Goal: Browse casually: Explore the website without a specific task or goal

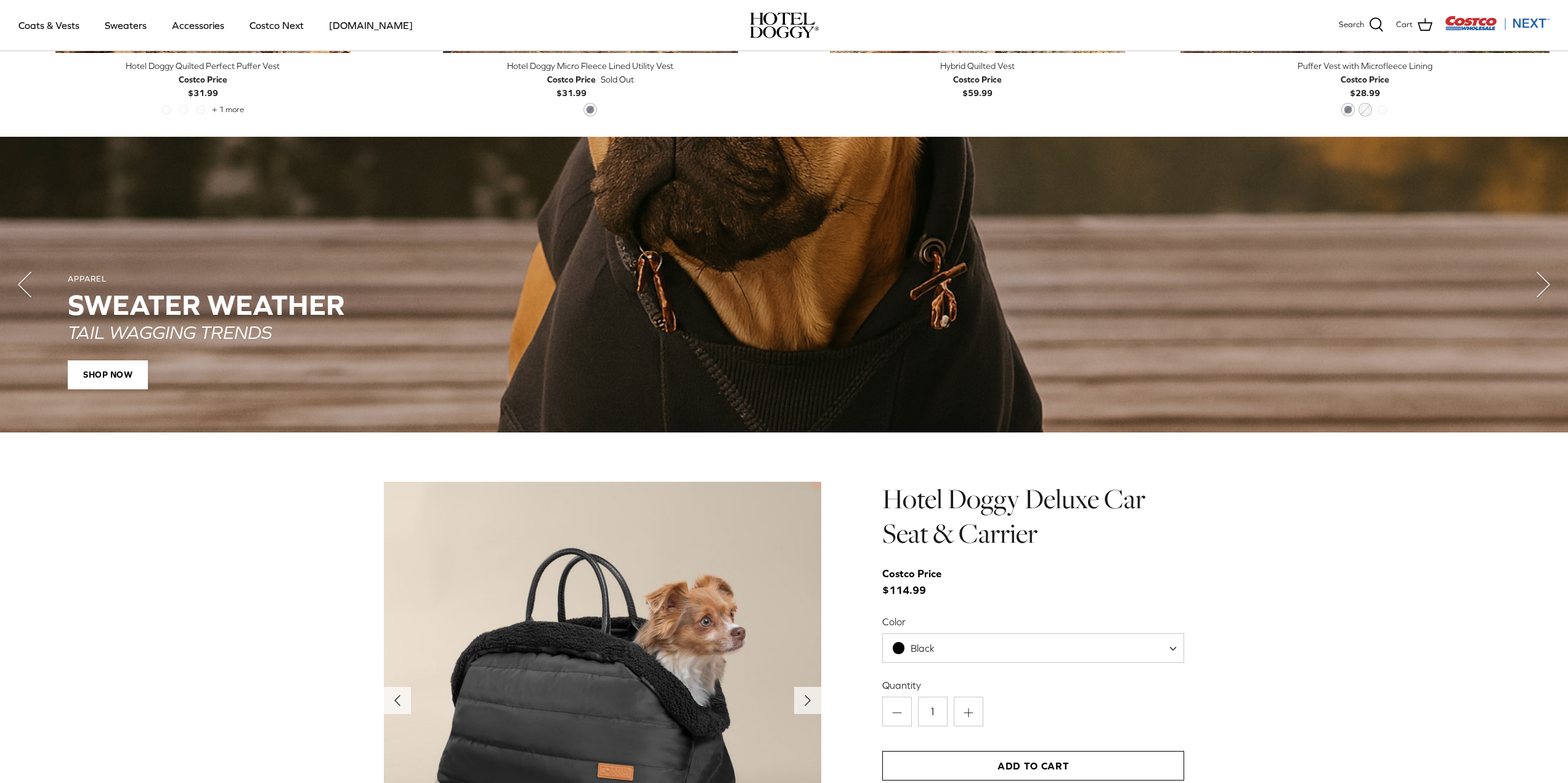
scroll to position [1232, 0]
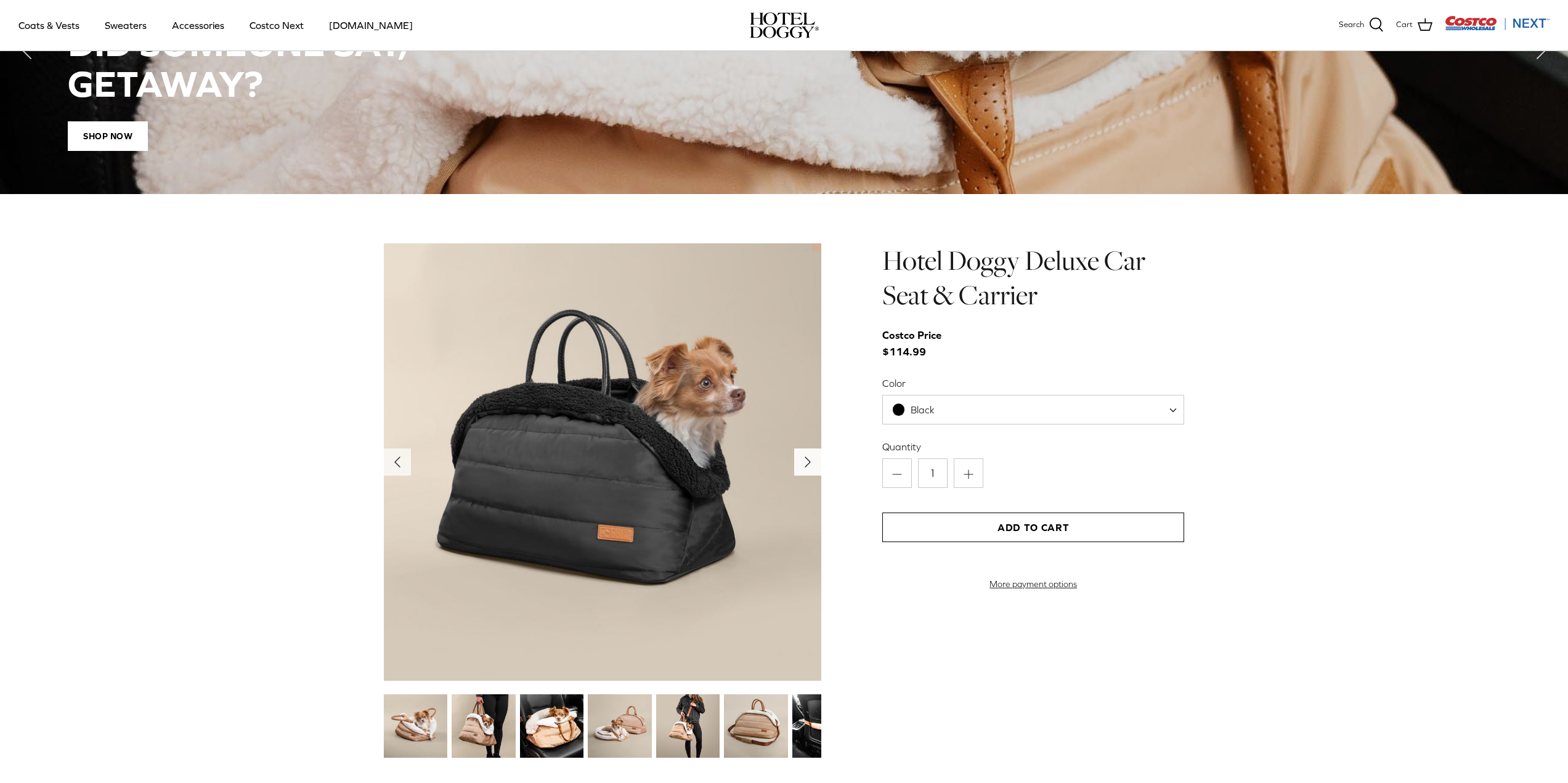
click at [802, 462] on icon "Right" at bounding box center [808, 462] width 20 height 20
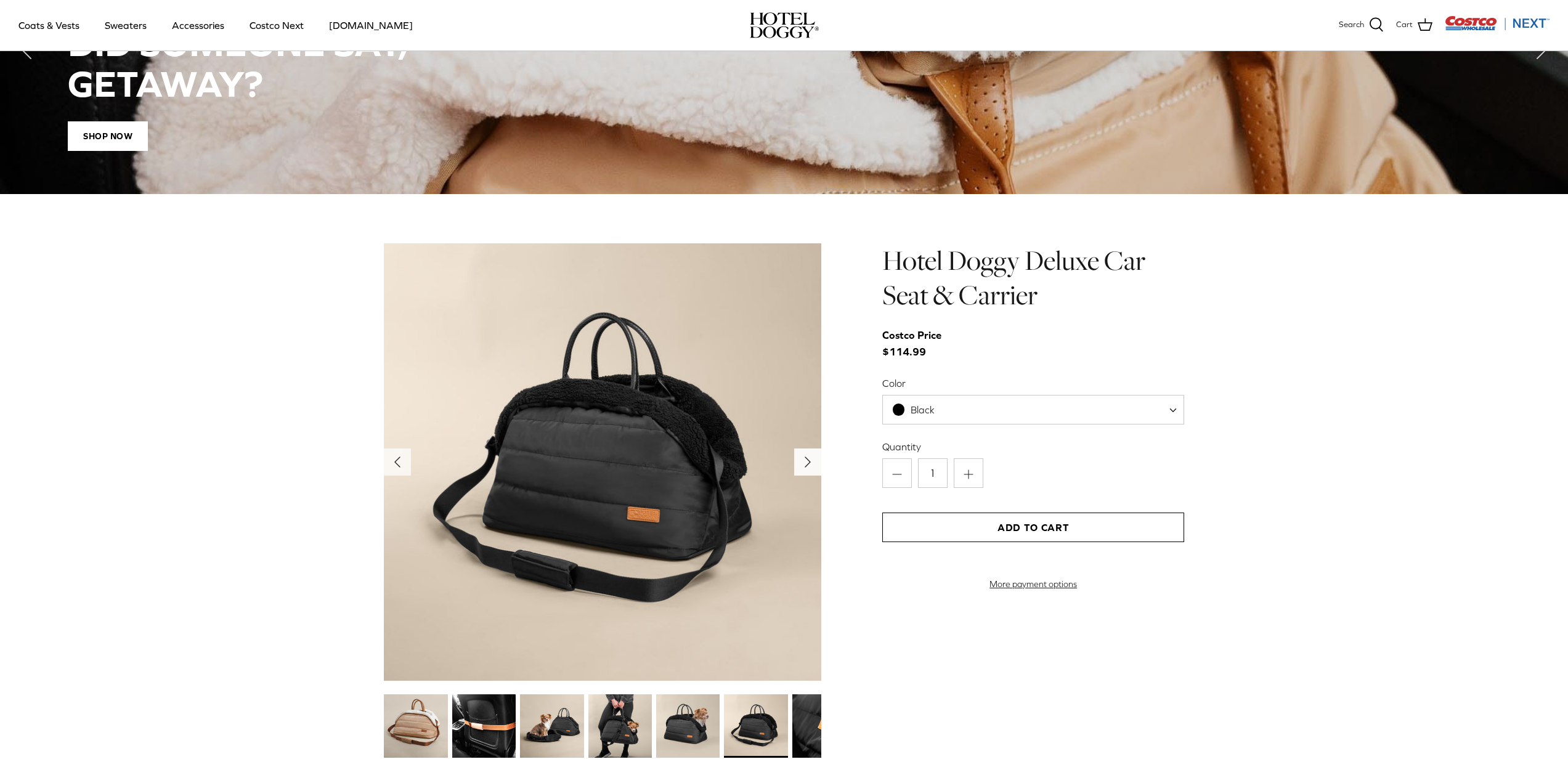
click at [802, 462] on icon "Right" at bounding box center [808, 462] width 20 height 20
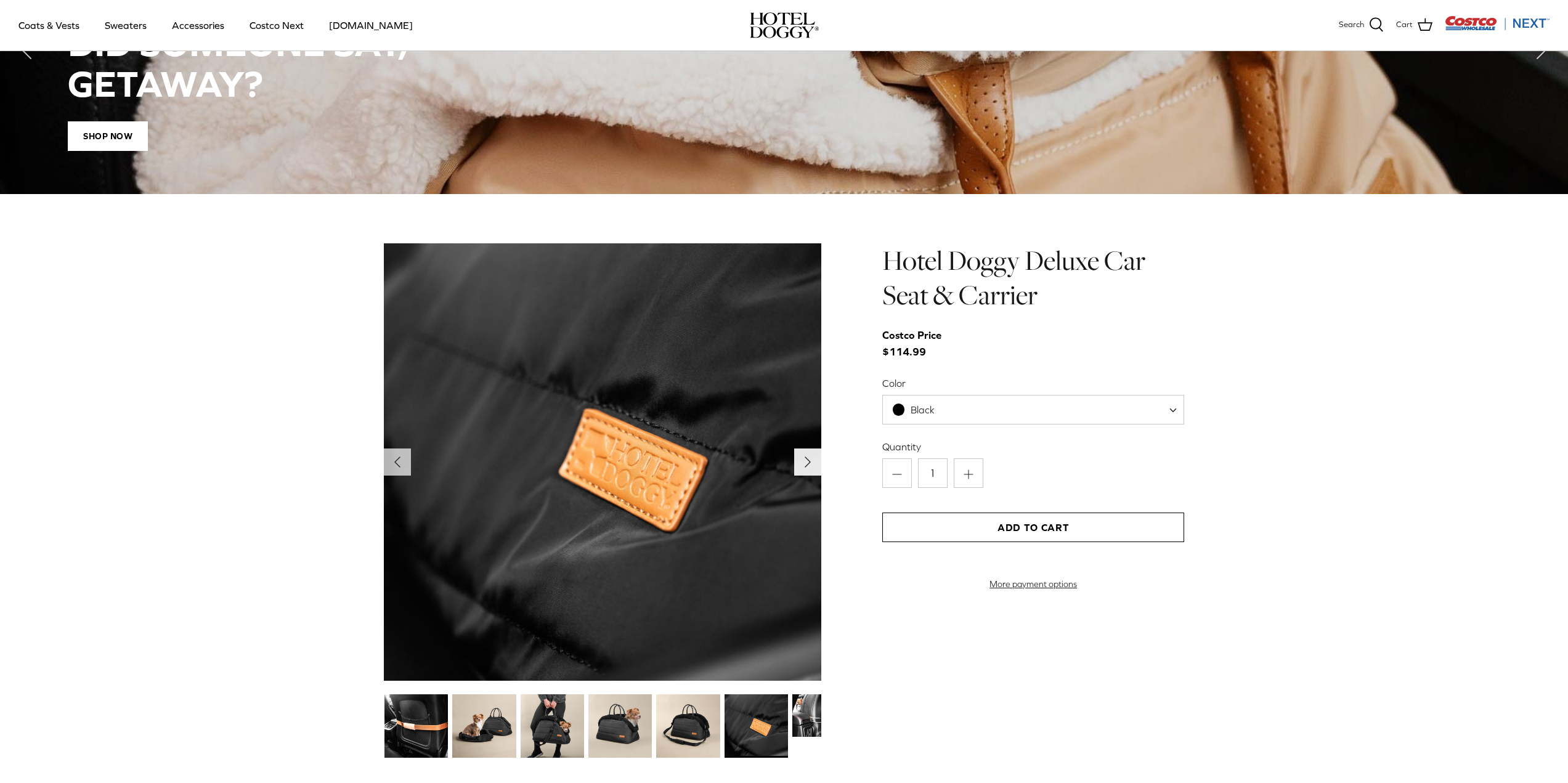
click at [802, 462] on icon "Right" at bounding box center [808, 462] width 20 height 20
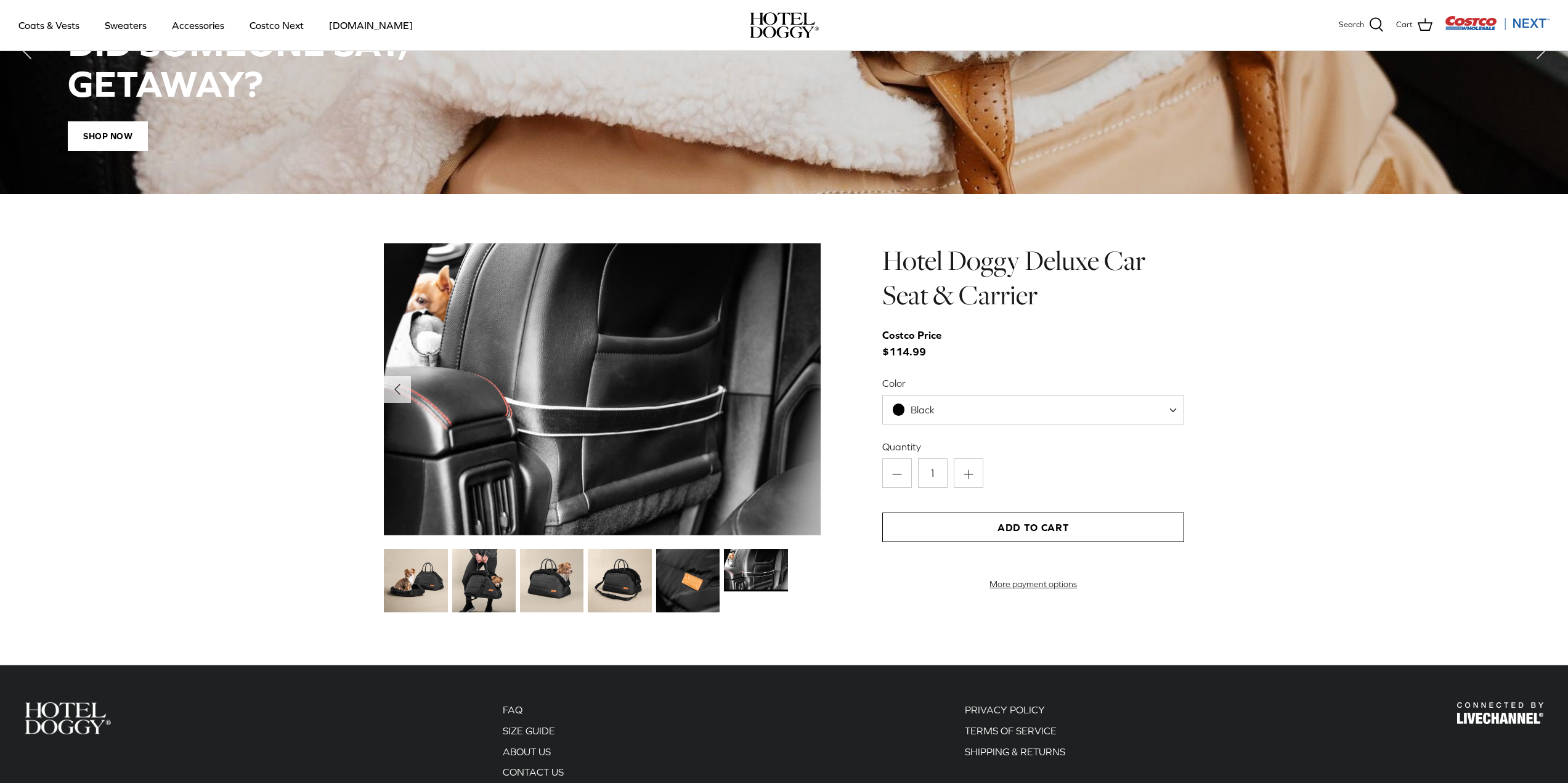
click at [802, 462] on img at bounding box center [603, 389] width 437 height 292
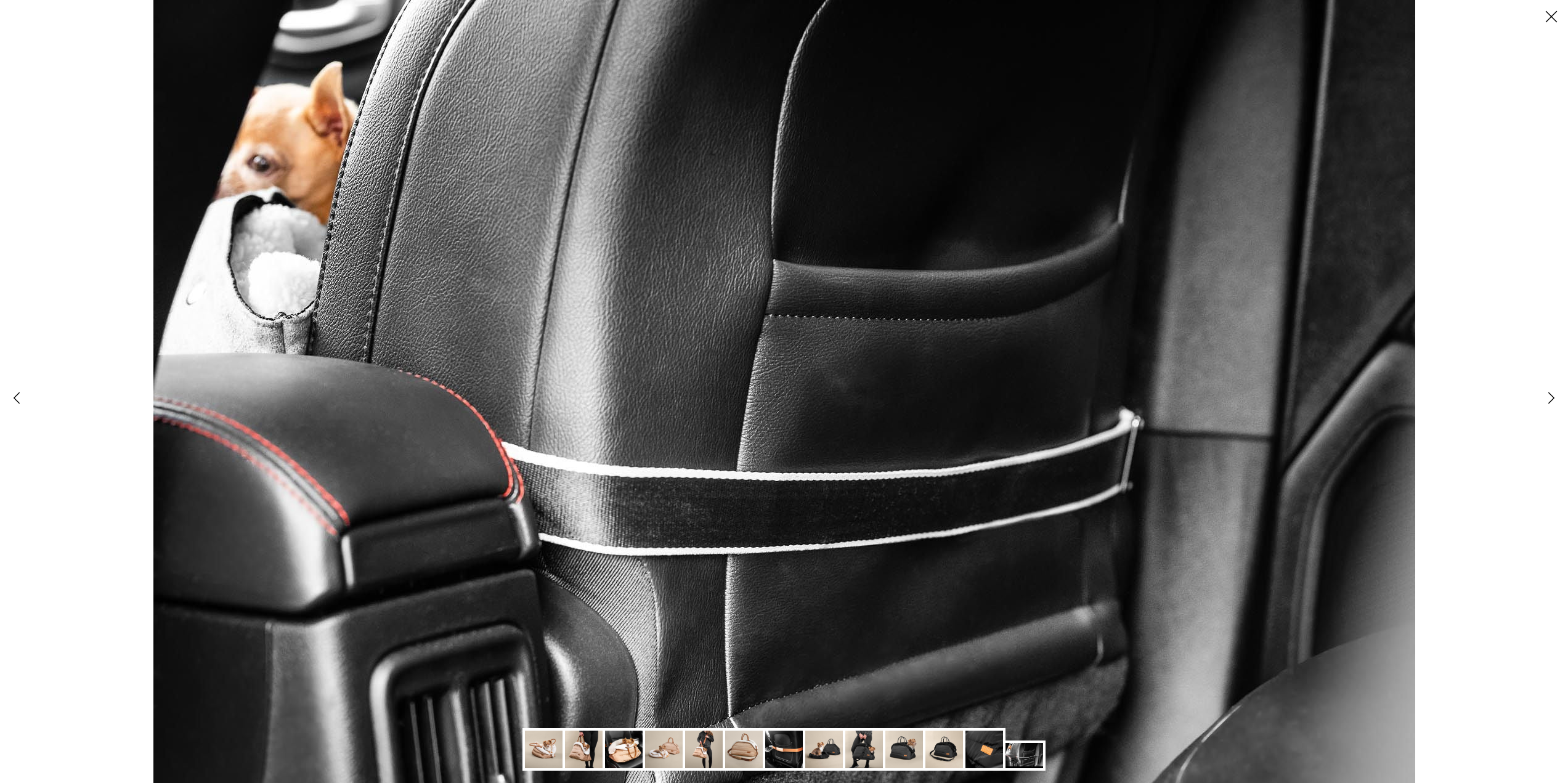
click at [1549, 12] on icon "Close" at bounding box center [1551, 17] width 21 height 21
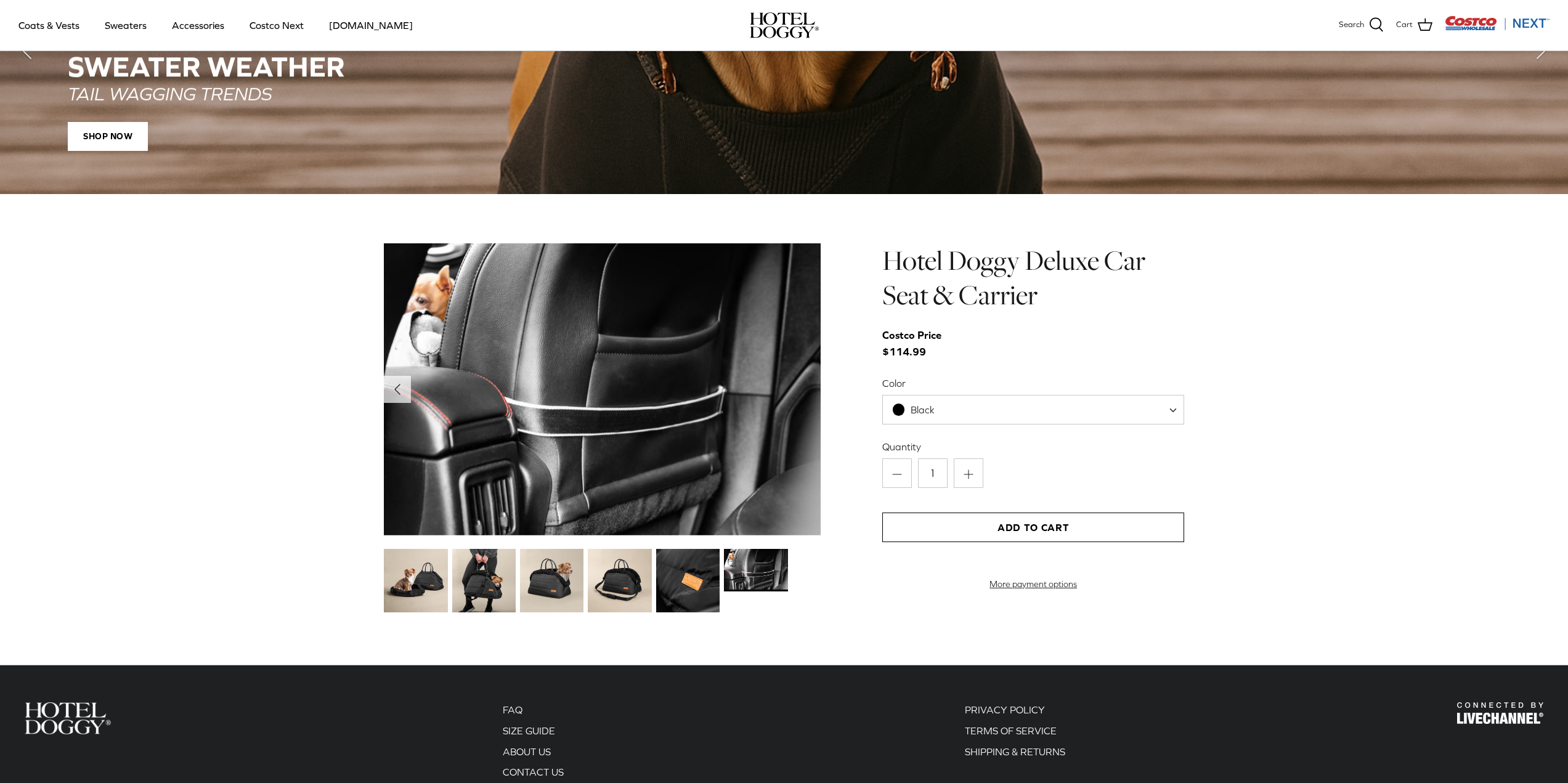
click at [612, 588] on img at bounding box center [619, 581] width 63 height 63
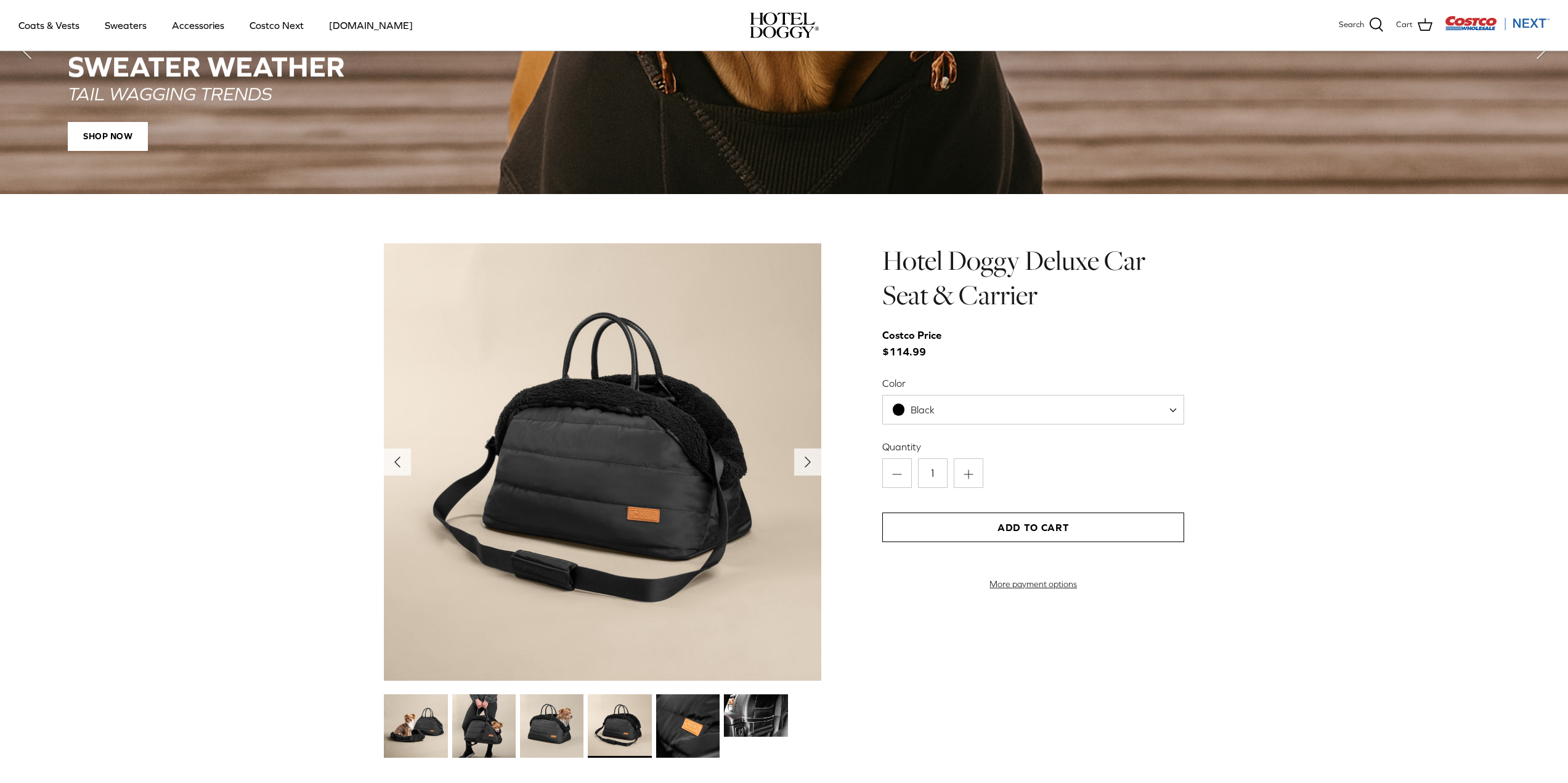
drag, startPoint x: 482, startPoint y: 689, endPoint x: 481, endPoint y: 717, distance: 28.0
click at [482, 694] on div "Left Right" at bounding box center [603, 502] width 437 height 518
click at [481, 718] on img at bounding box center [484, 726] width 63 height 63
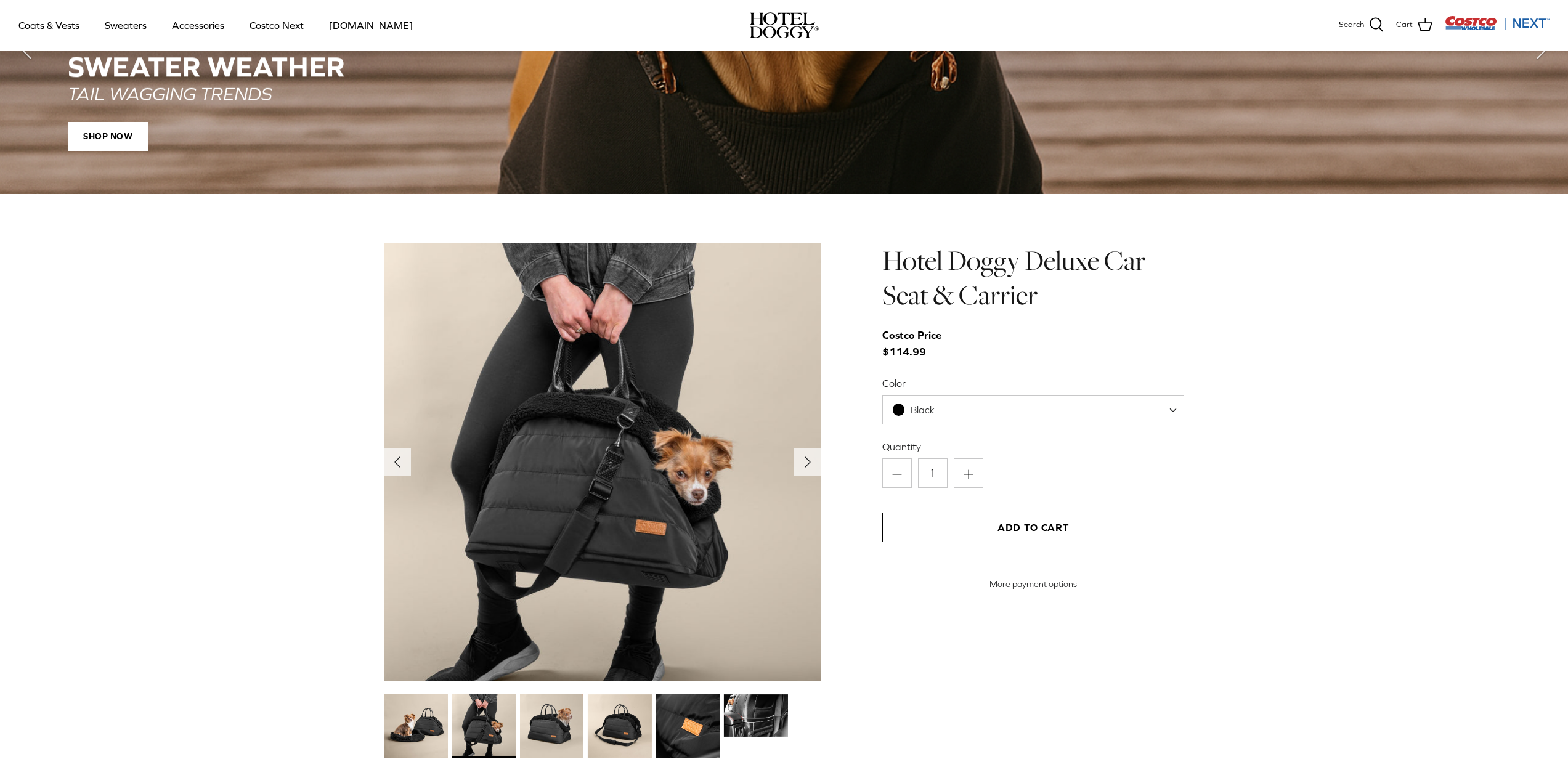
click at [748, 721] on img at bounding box center [756, 715] width 63 height 43
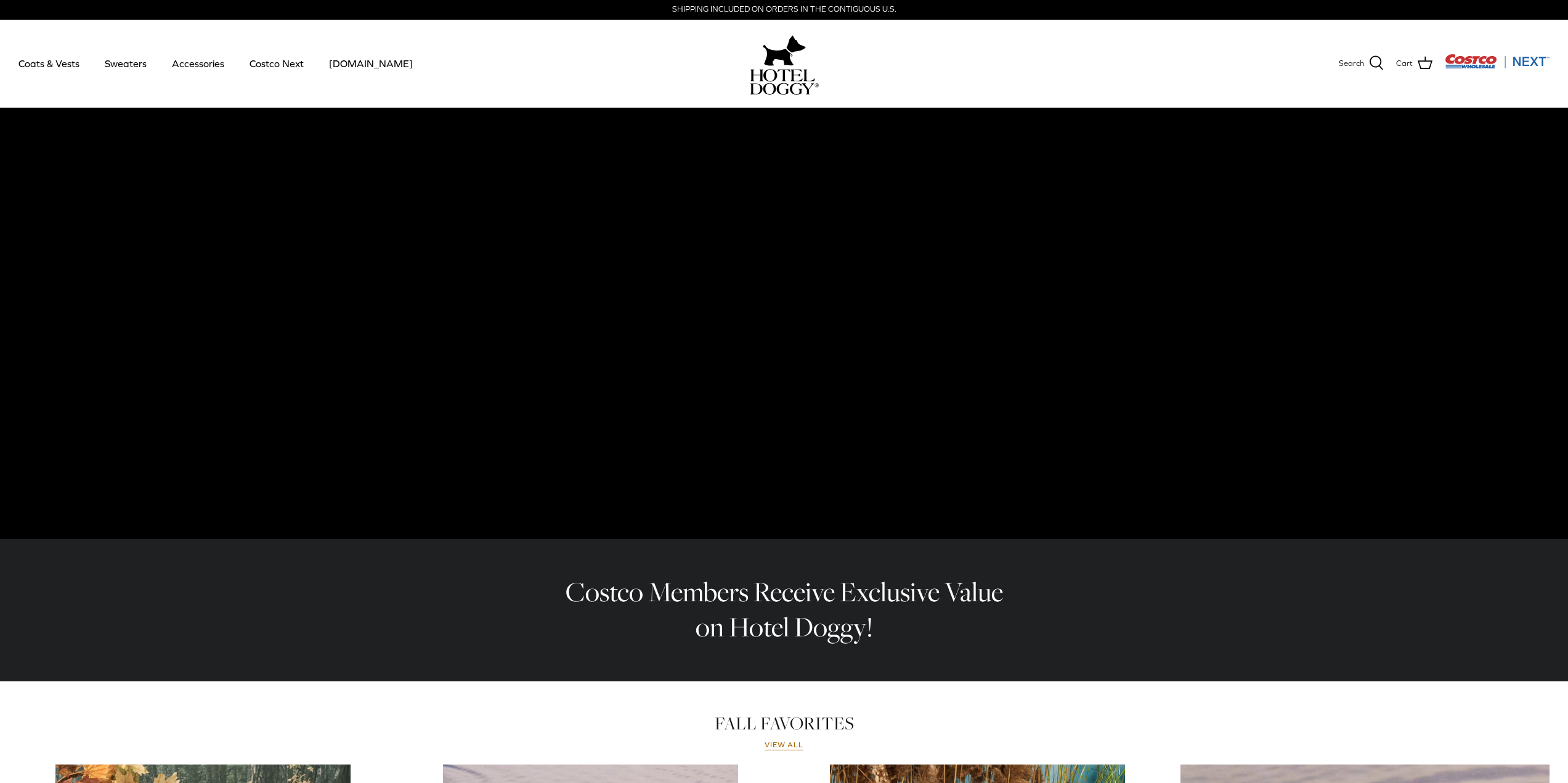
scroll to position [0, 0]
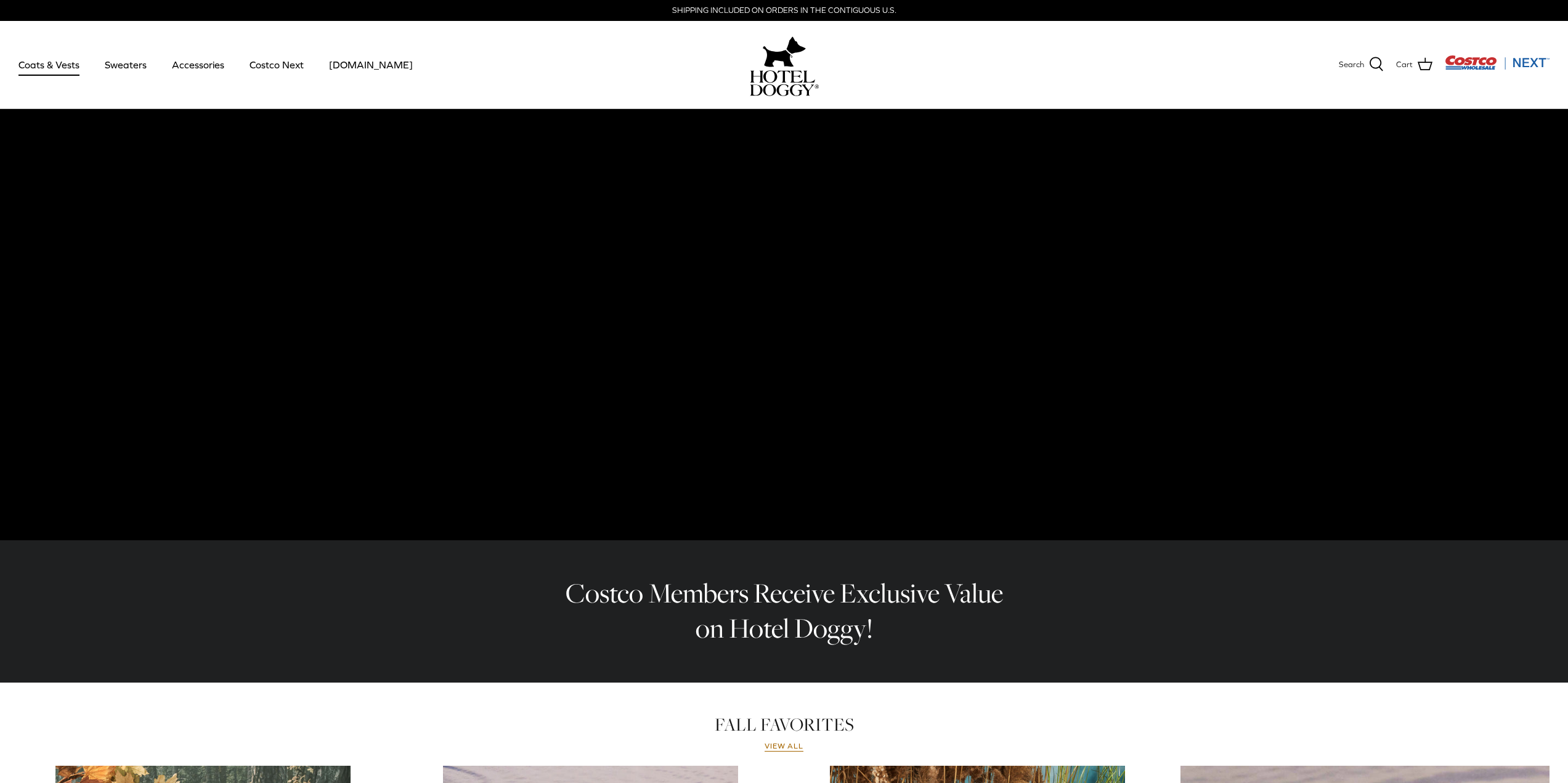
click at [70, 65] on link "Coats & Vests" at bounding box center [49, 65] width 83 height 42
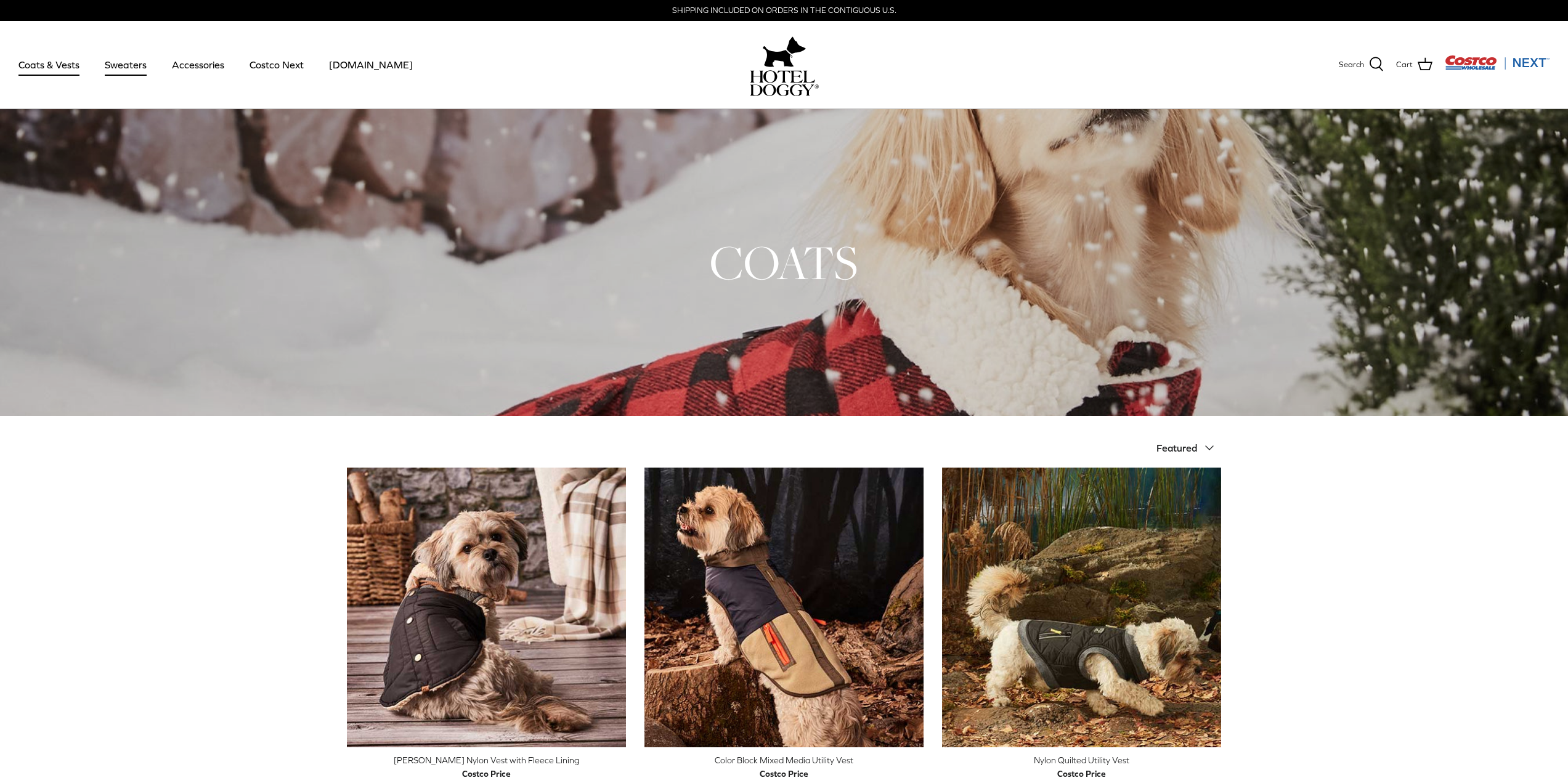
click at [109, 66] on link "Sweaters" at bounding box center [125, 65] width 64 height 42
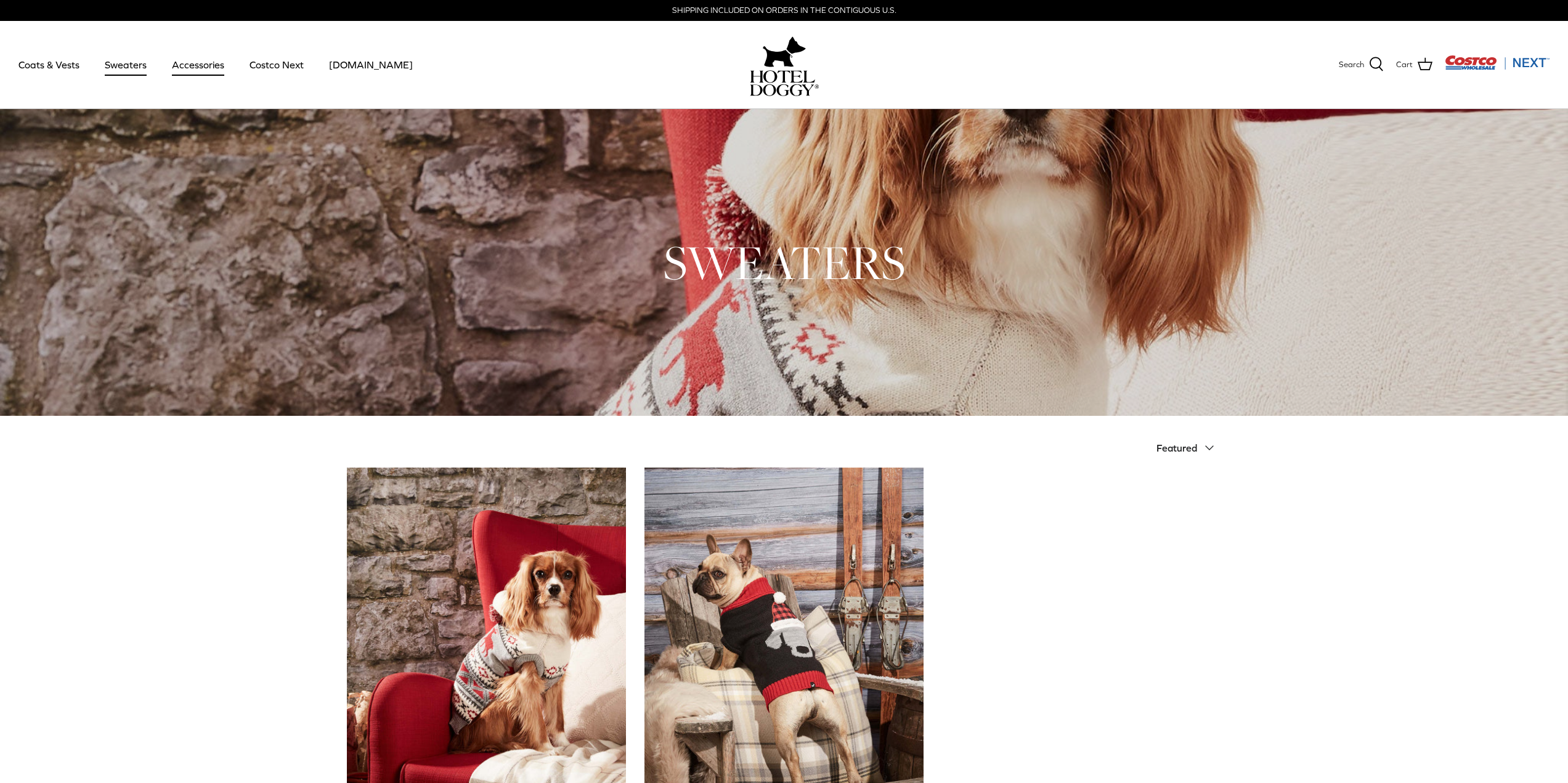
click at [204, 64] on link "Accessories" at bounding box center [198, 65] width 74 height 42
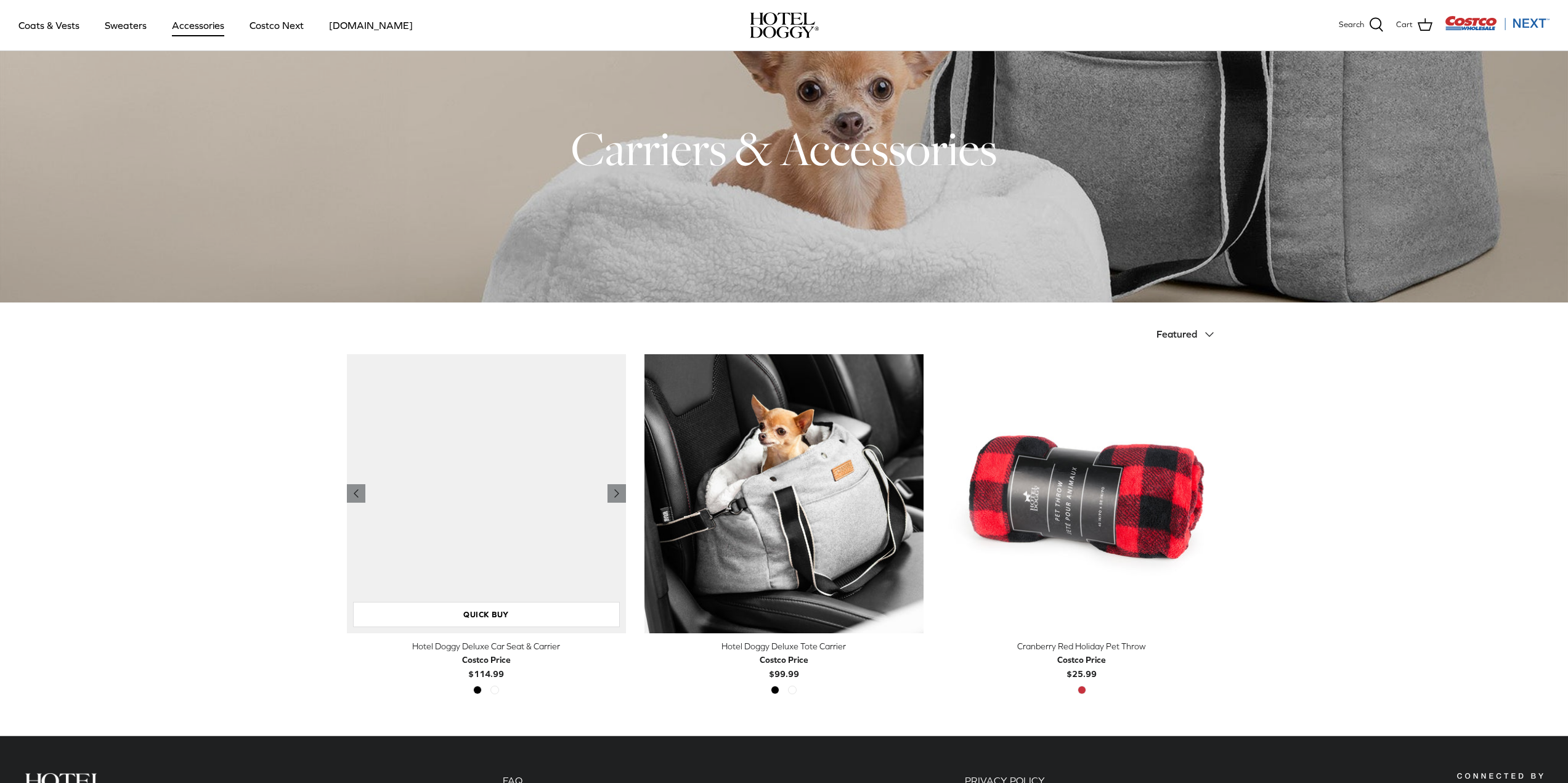
scroll to position [236, 0]
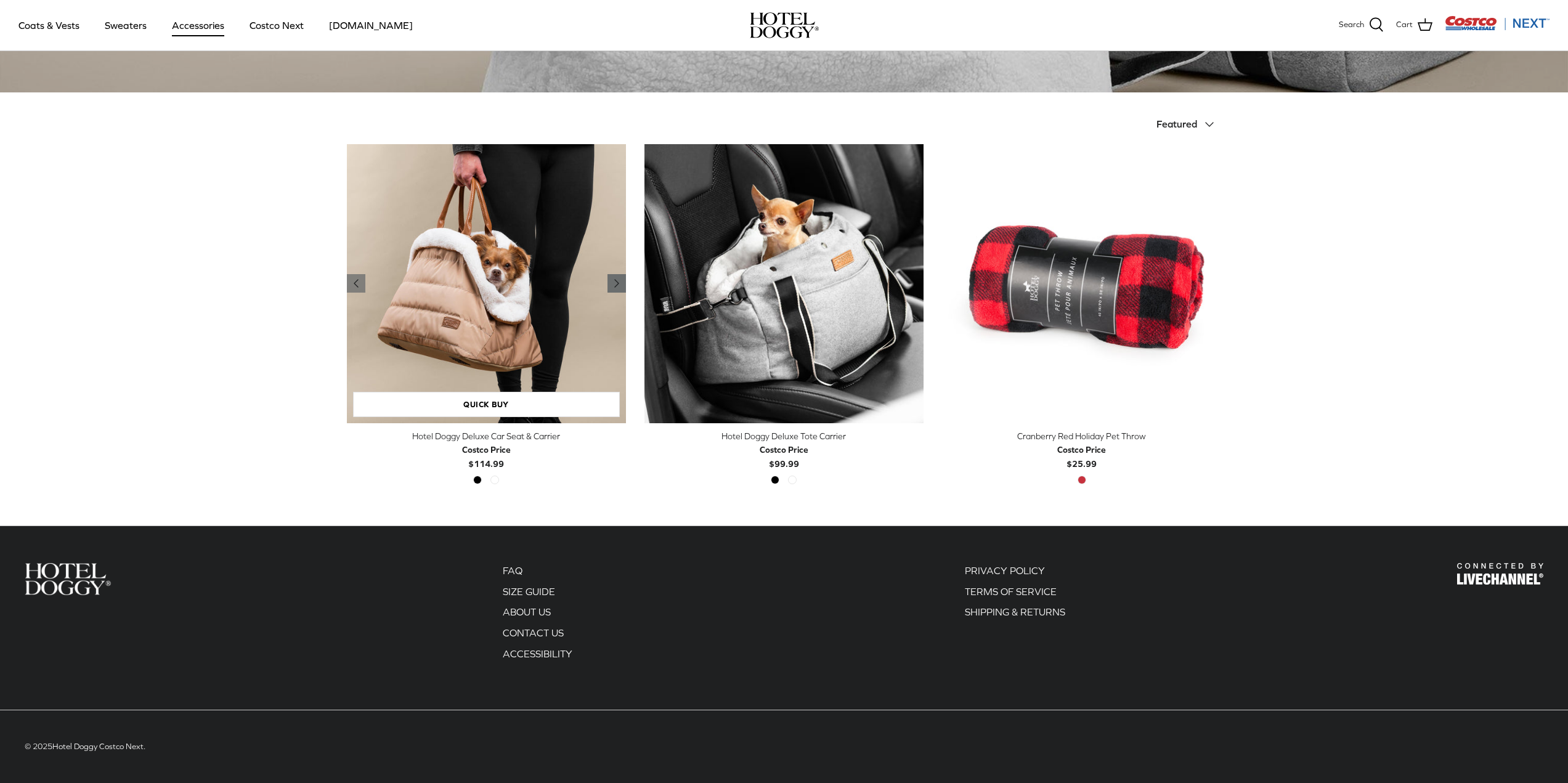
click at [618, 278] on icon "Right" at bounding box center [617, 283] width 15 height 15
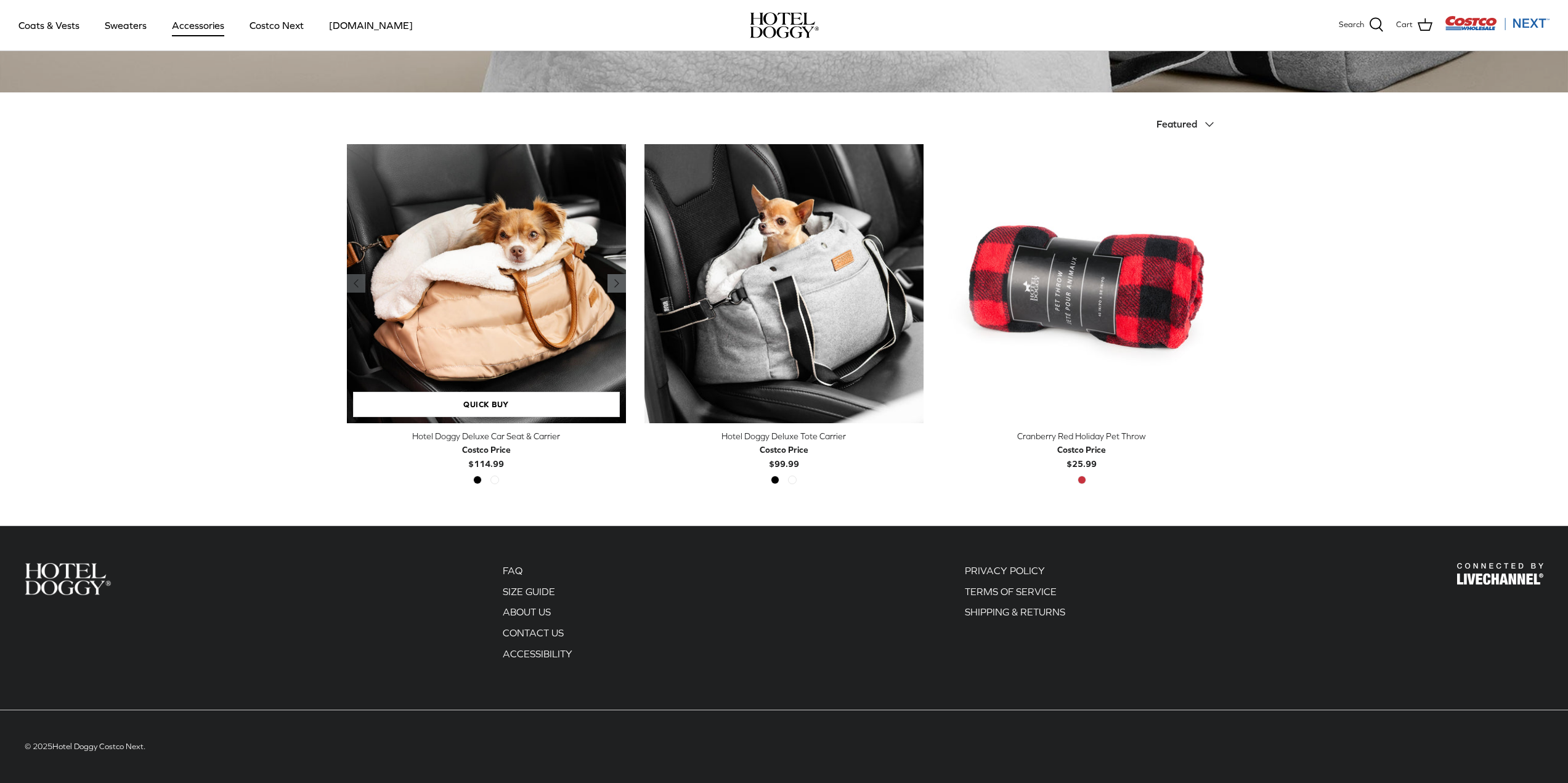
click at [617, 279] on icon "Right" at bounding box center [617, 283] width 15 height 15
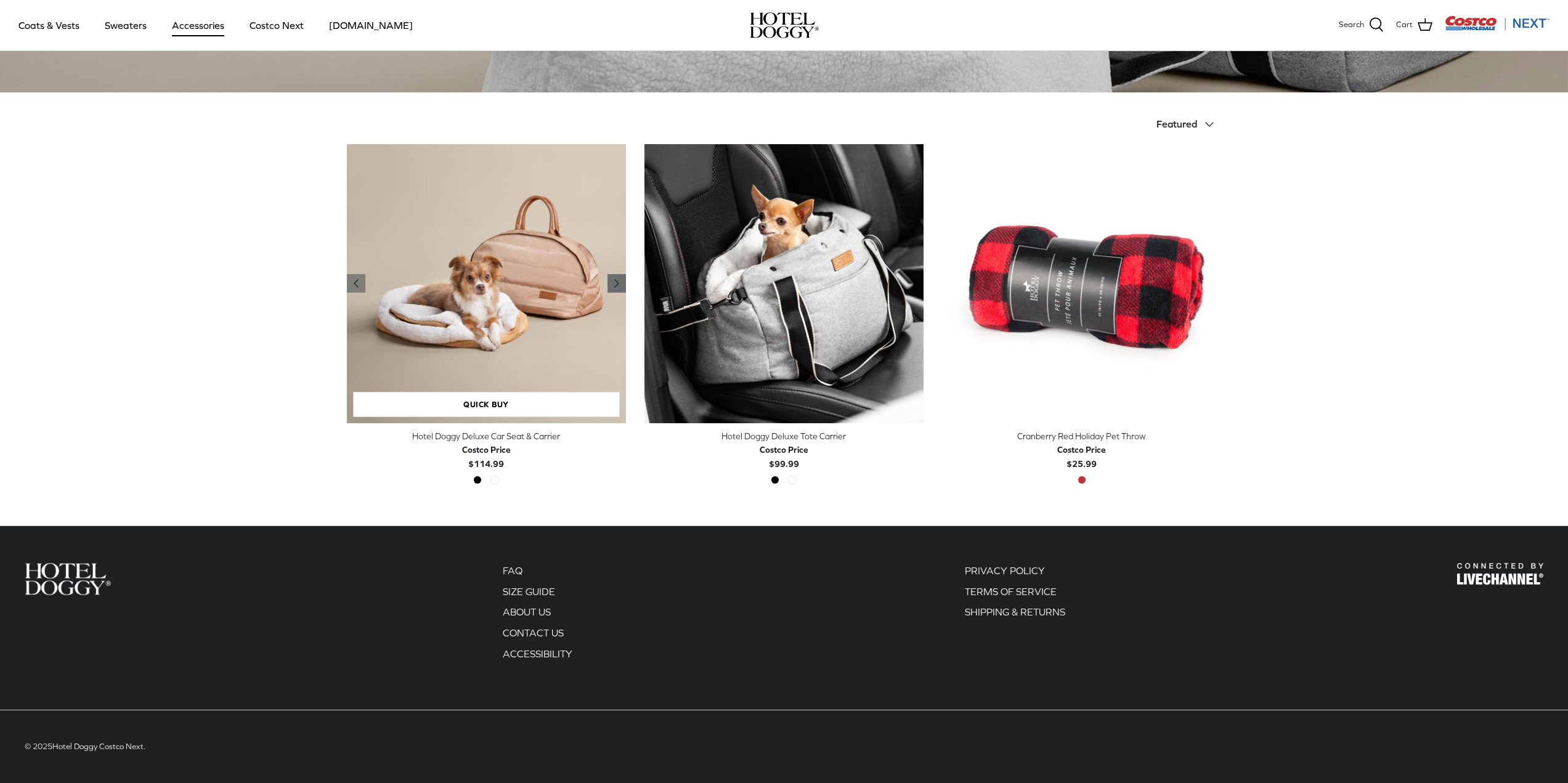
click at [617, 279] on icon "Right" at bounding box center [617, 283] width 15 height 15
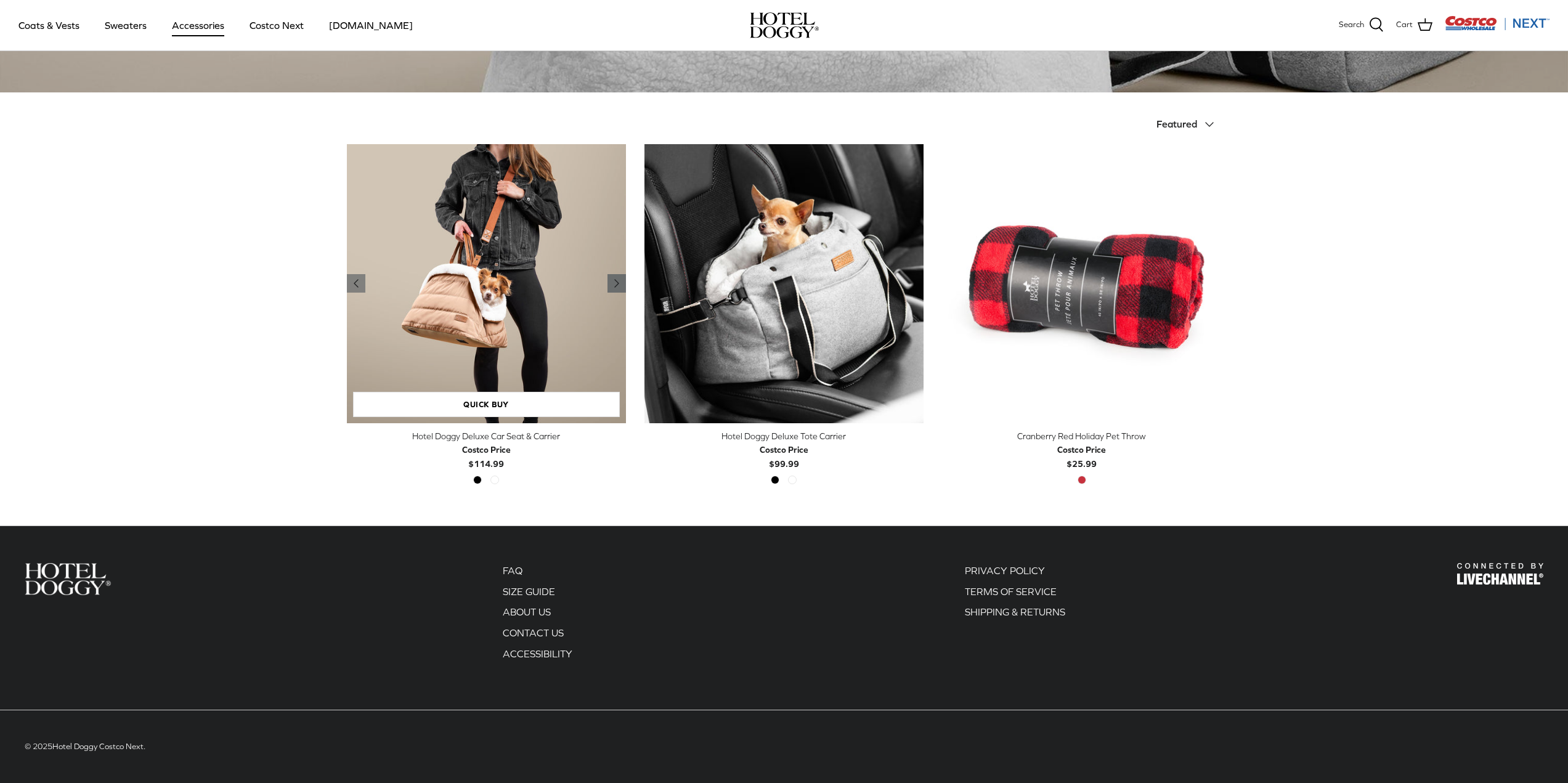
click at [617, 279] on icon "Right" at bounding box center [617, 283] width 15 height 15
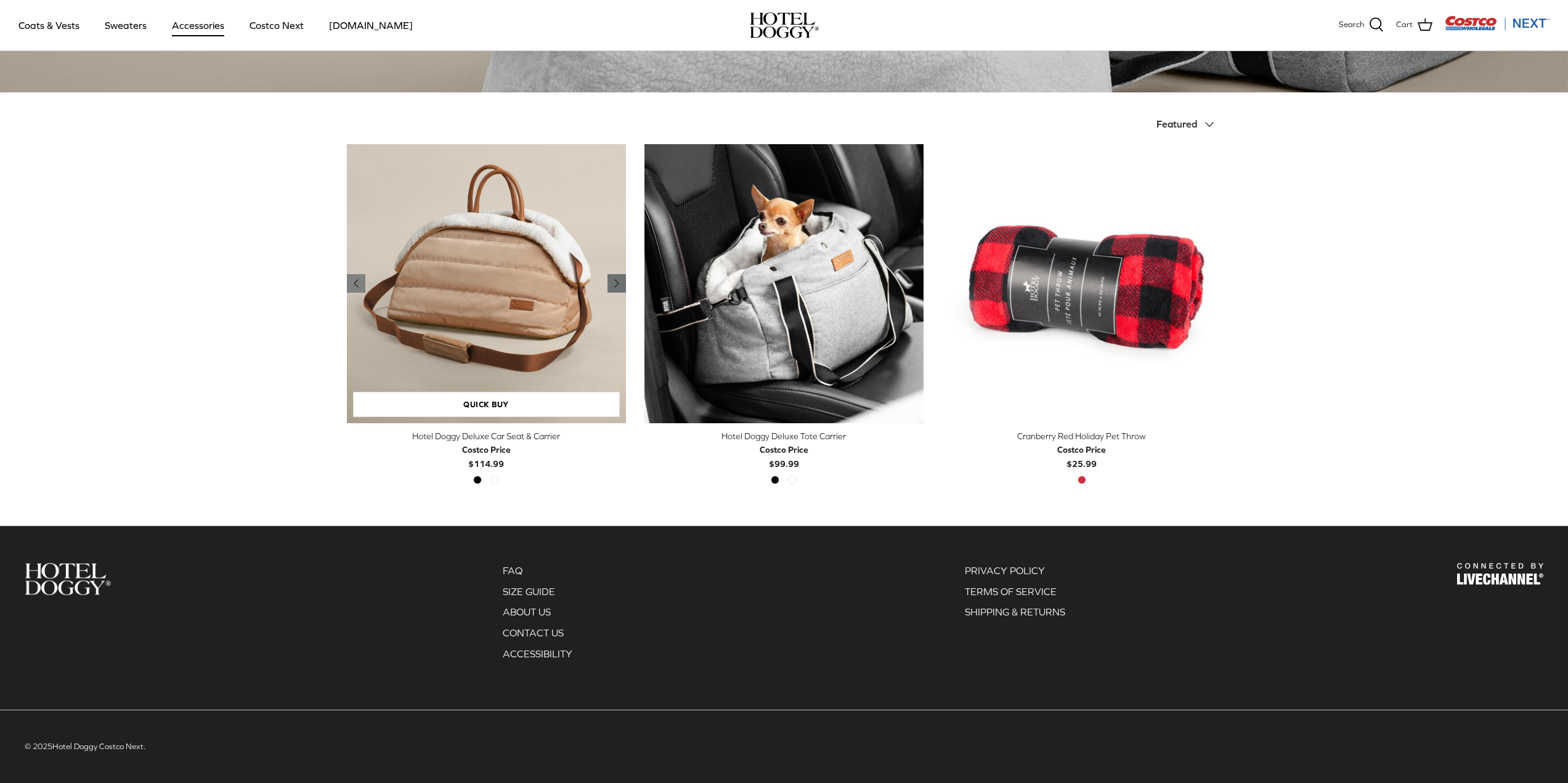
click at [617, 279] on icon "Right" at bounding box center [617, 283] width 15 height 15
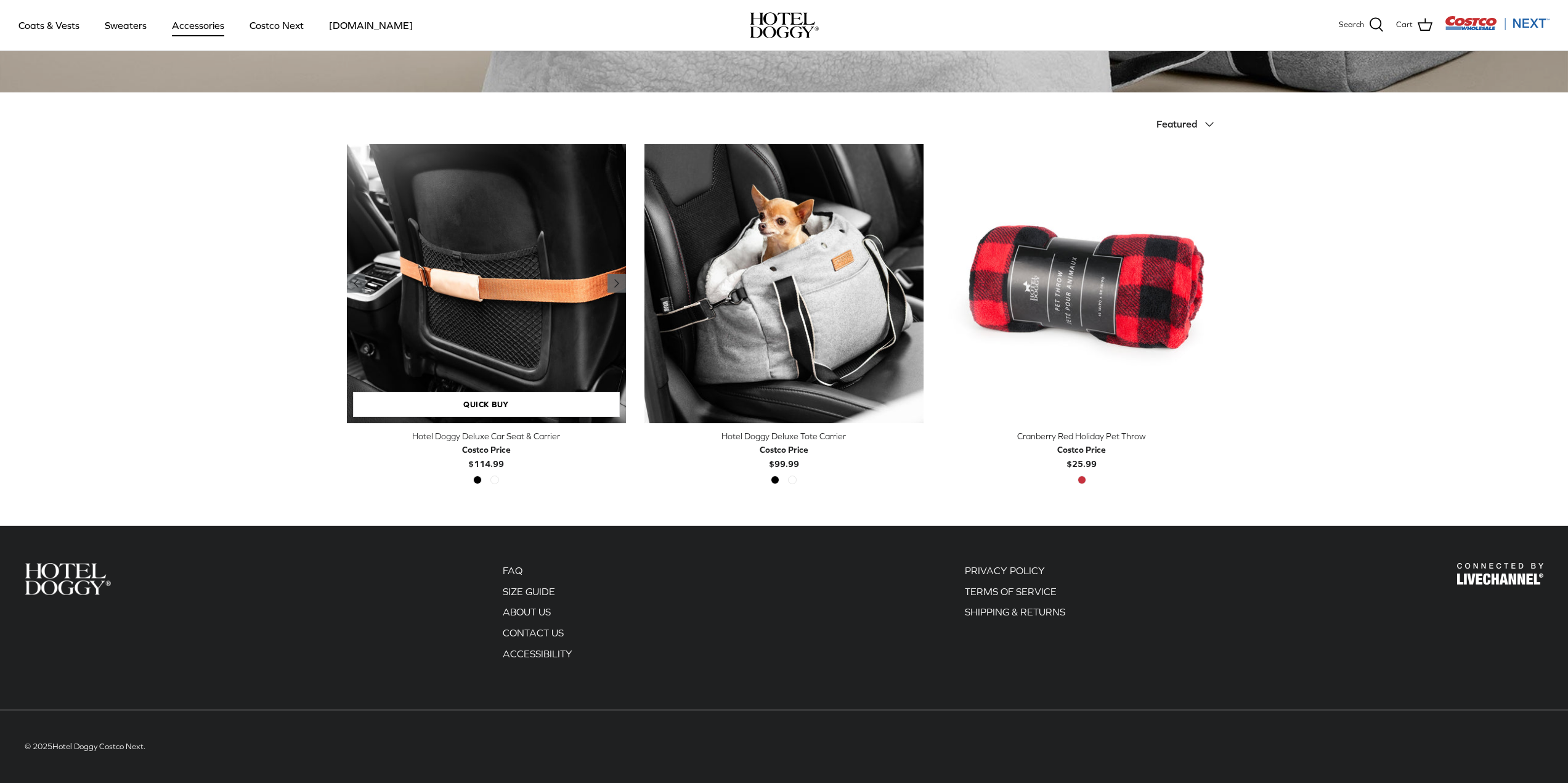
click at [617, 279] on icon "Right" at bounding box center [617, 283] width 15 height 15
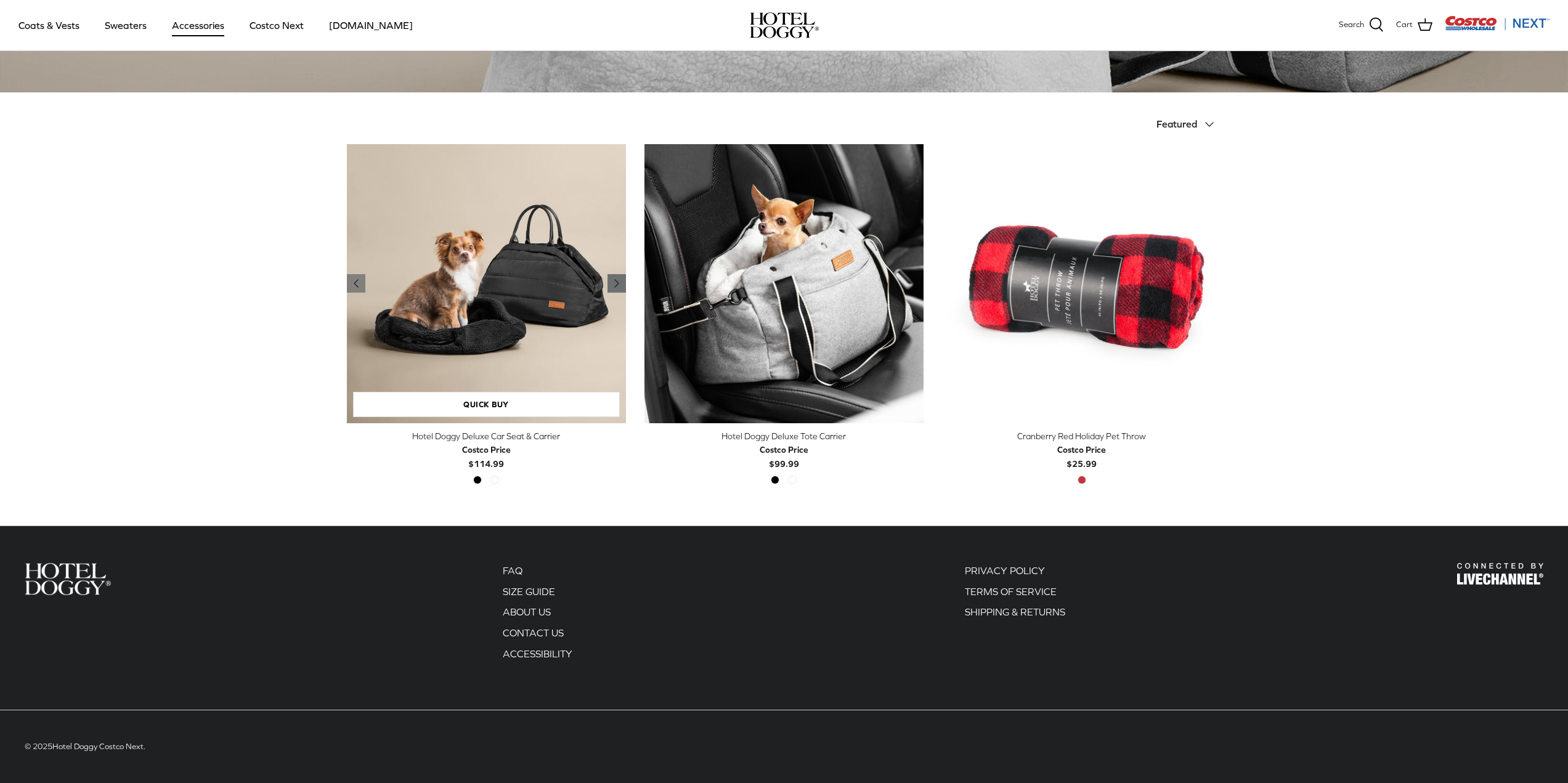
click at [617, 279] on icon "Right" at bounding box center [617, 283] width 15 height 15
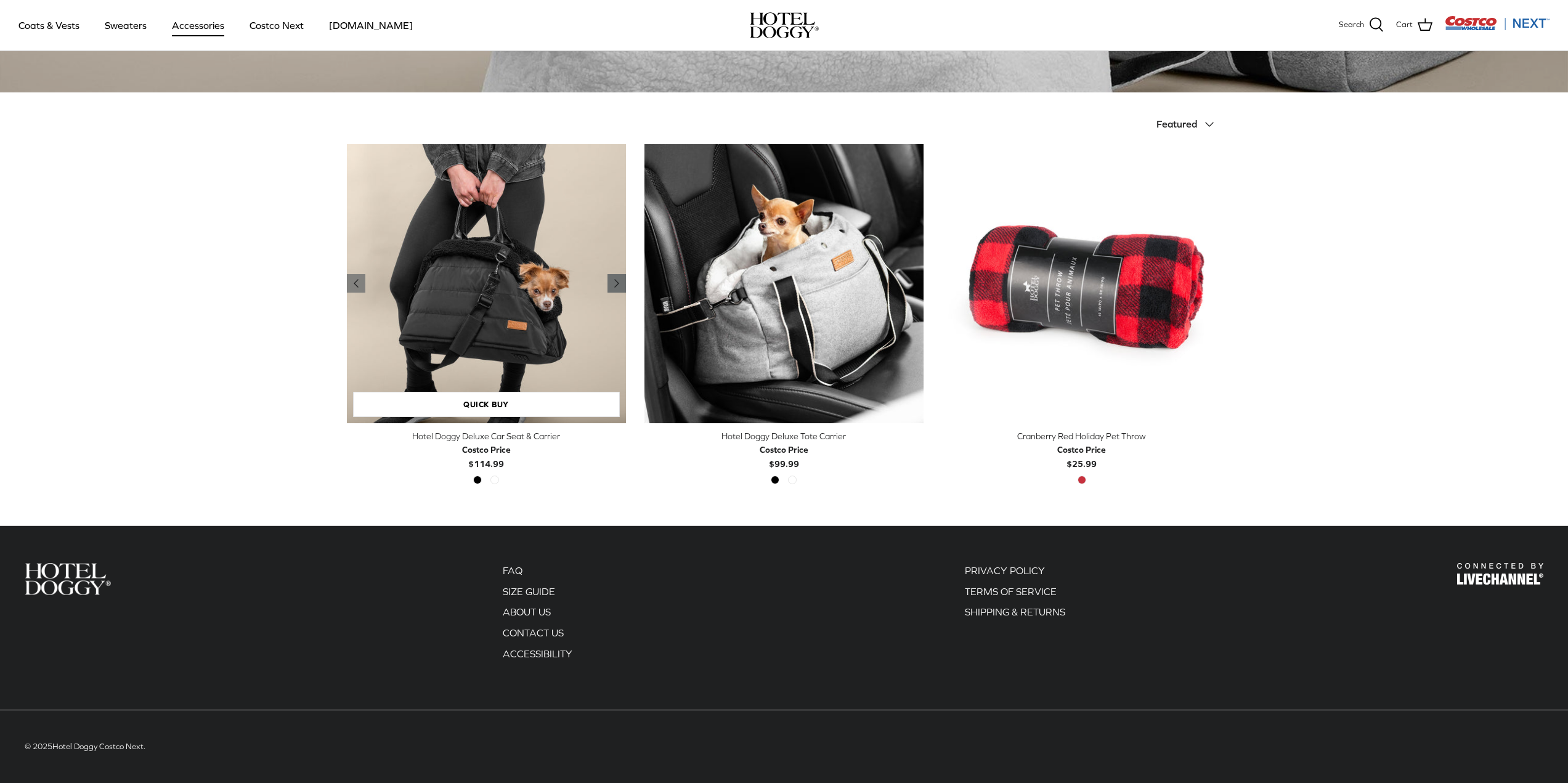
click at [616, 281] on icon "Right" at bounding box center [617, 283] width 15 height 15
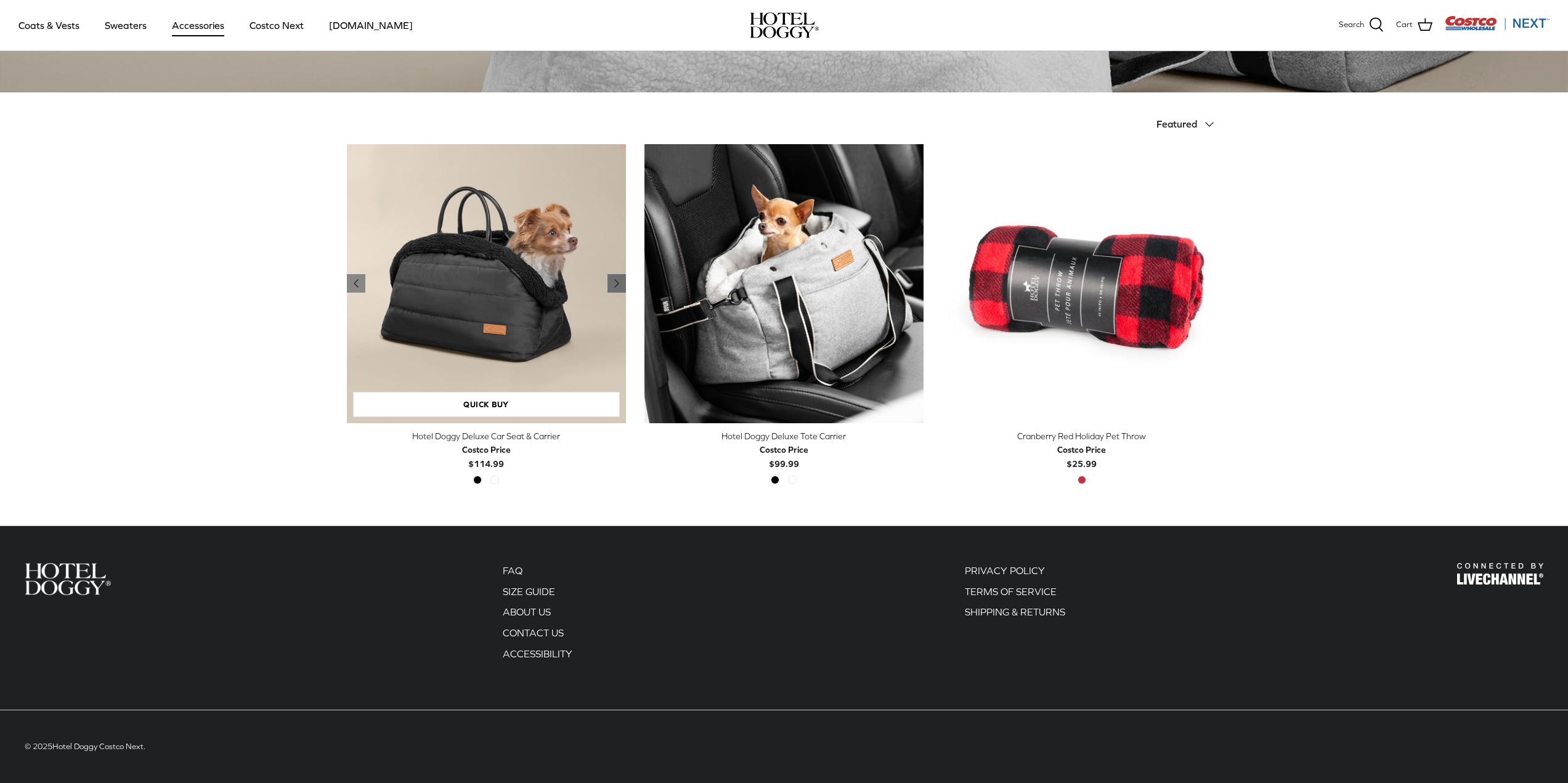
click at [616, 281] on polyline "Previous" at bounding box center [616, 283] width 4 height 8
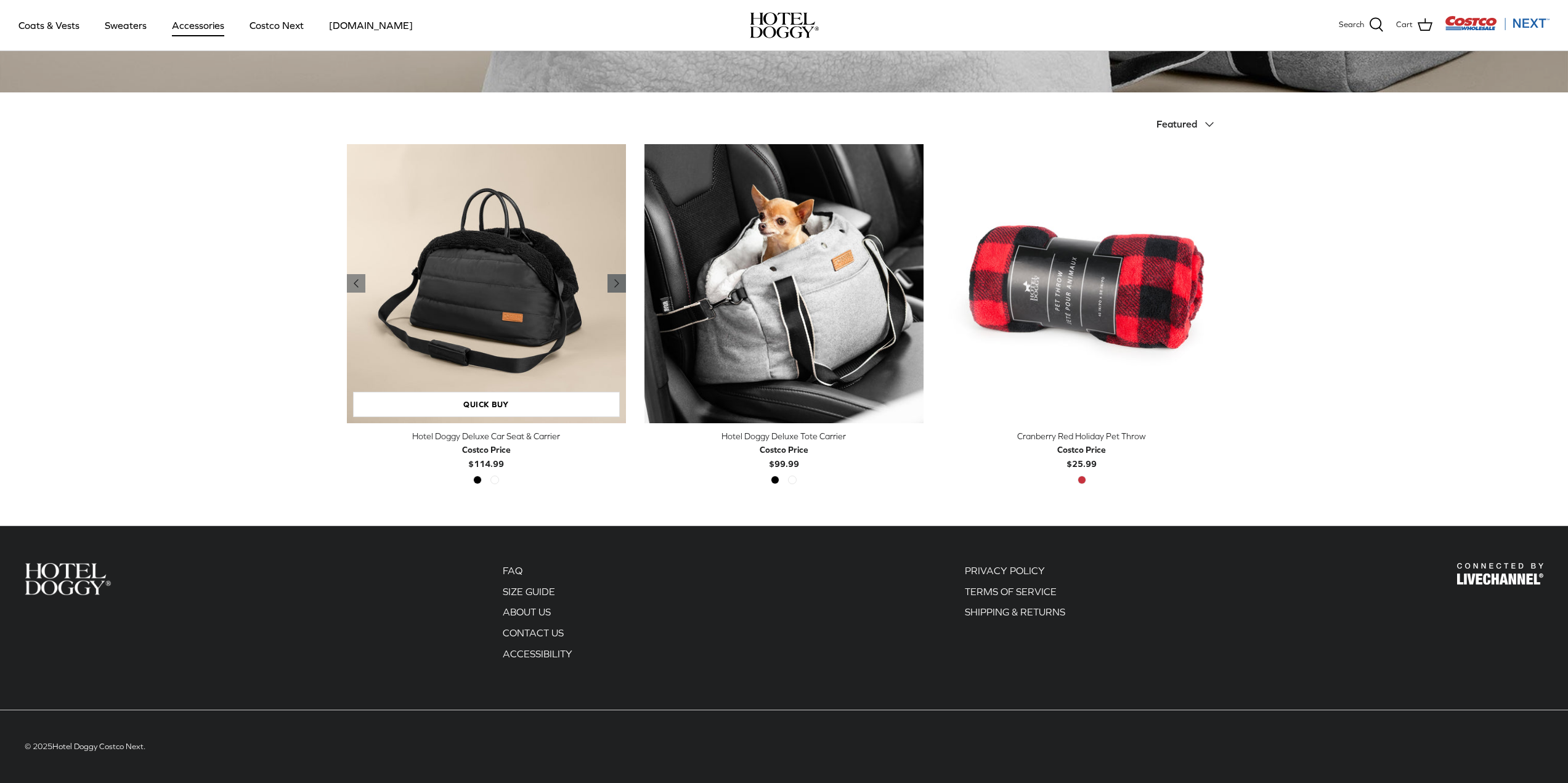
click at [616, 281] on polyline "Previous" at bounding box center [616, 283] width 4 height 8
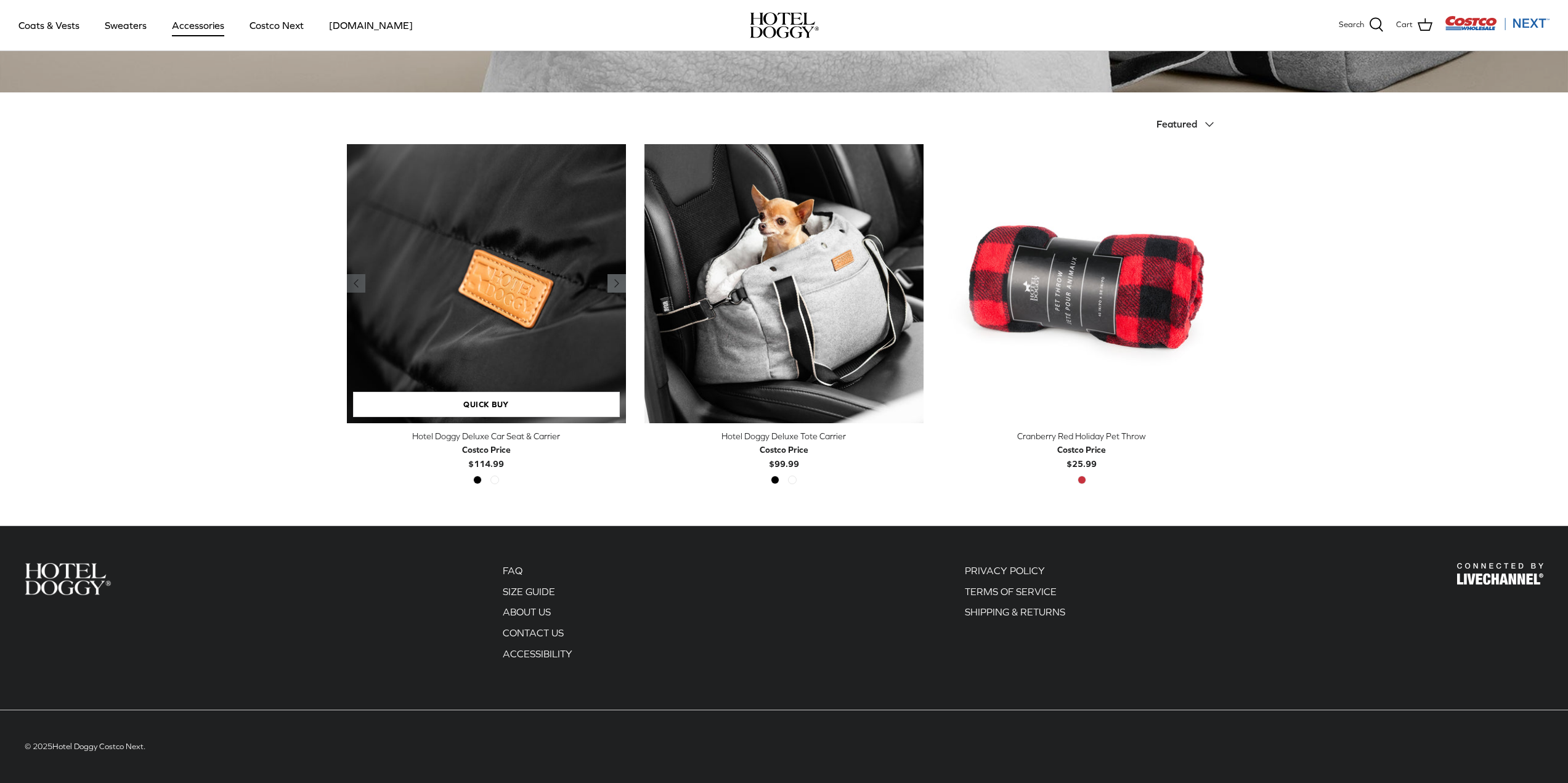
click at [616, 281] on polyline "Previous" at bounding box center [616, 283] width 4 height 8
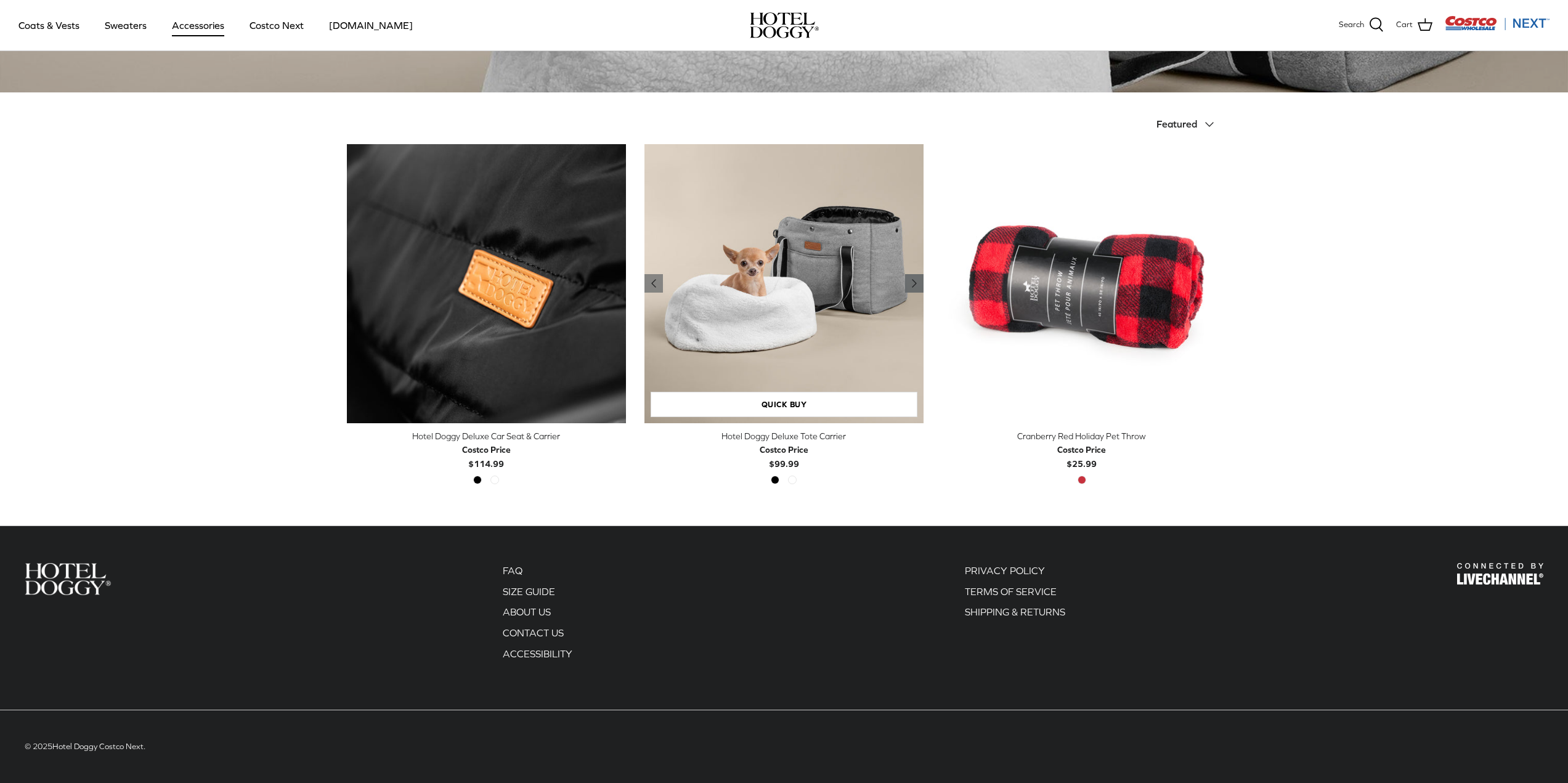
click at [915, 279] on icon "Right" at bounding box center [914, 283] width 15 height 15
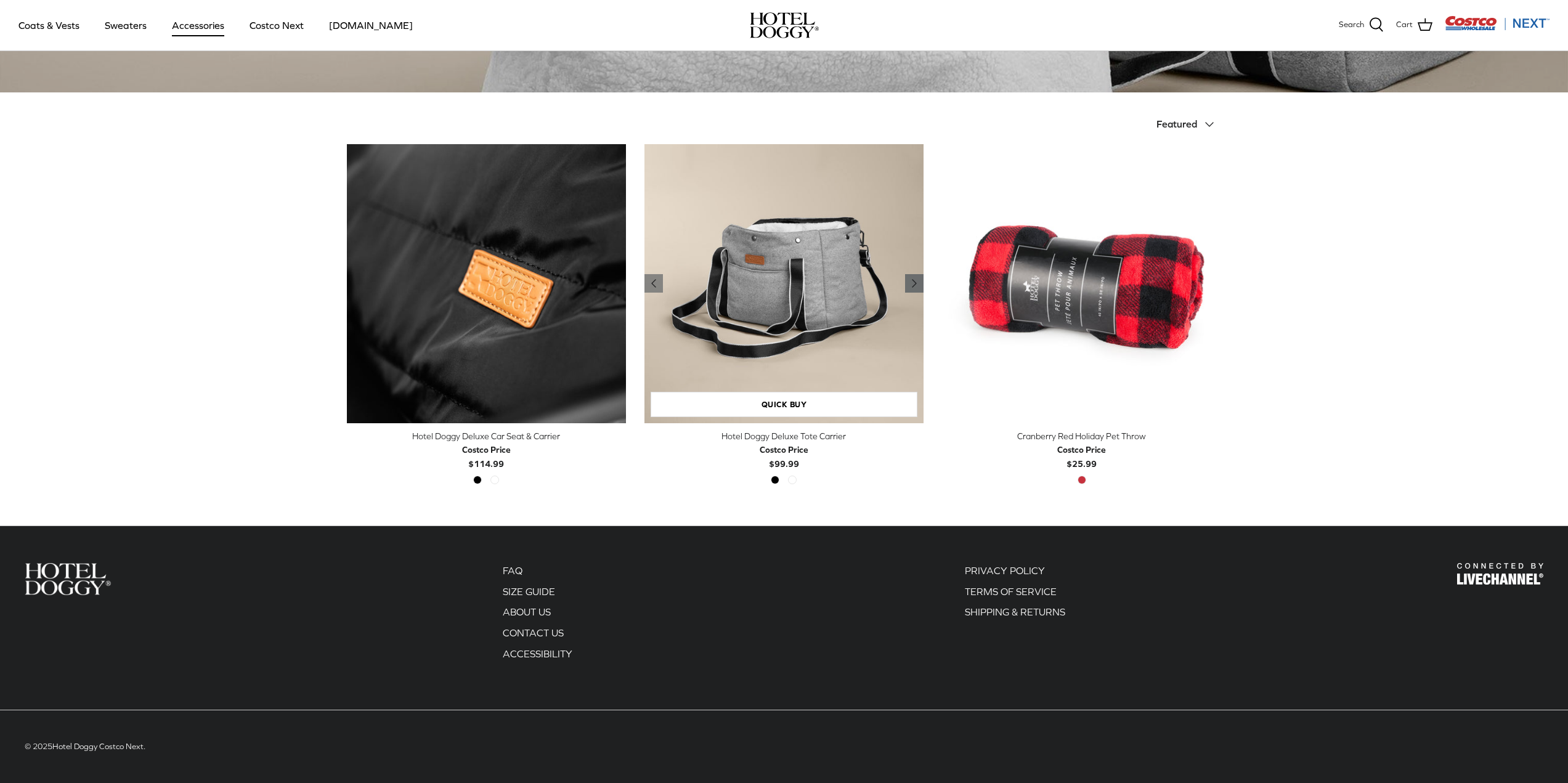
click at [915, 279] on icon "Right" at bounding box center [914, 283] width 15 height 15
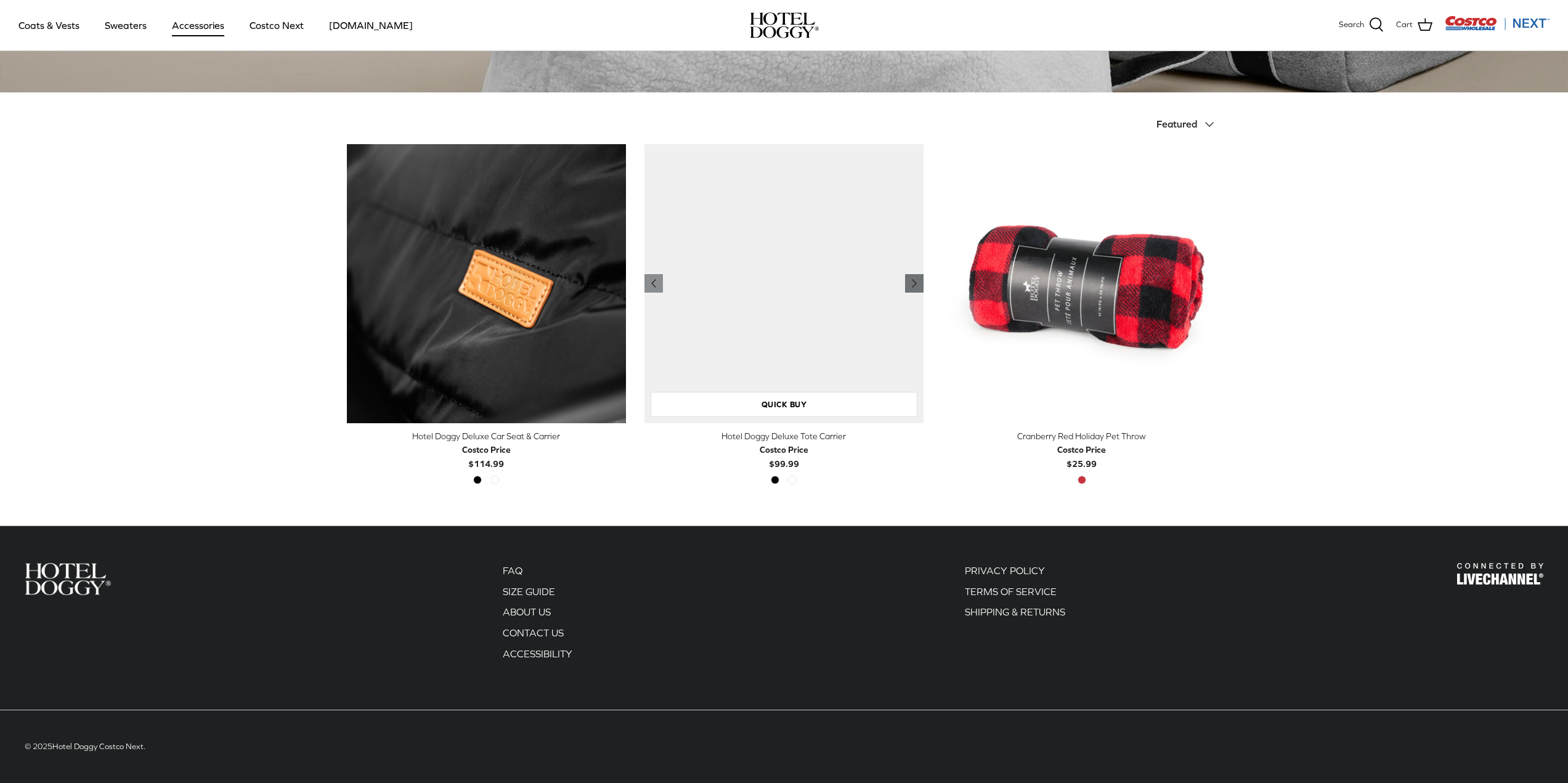
click at [915, 279] on icon "Right" at bounding box center [914, 283] width 15 height 15
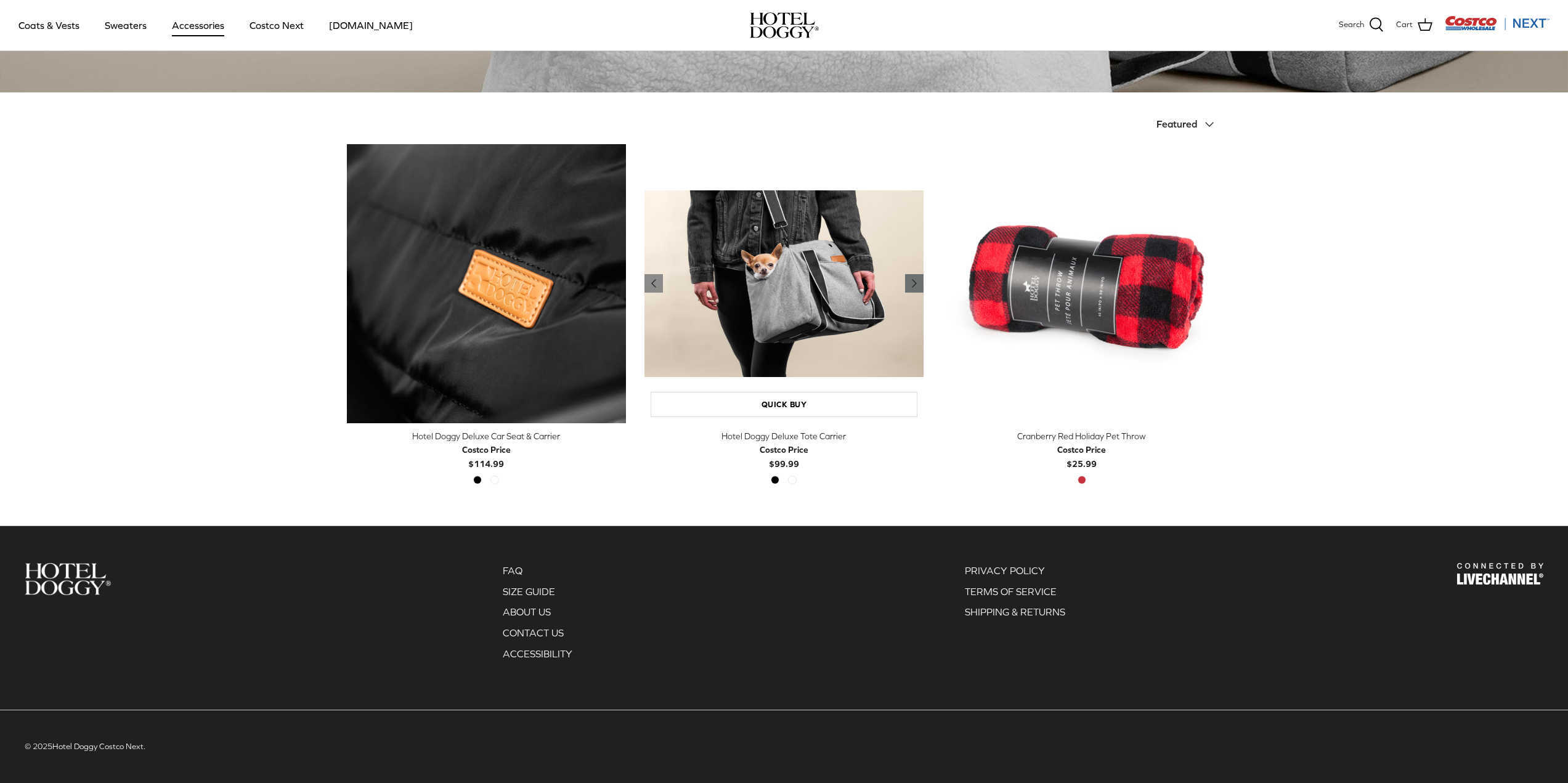
click at [909, 286] on icon "Right" at bounding box center [914, 283] width 15 height 15
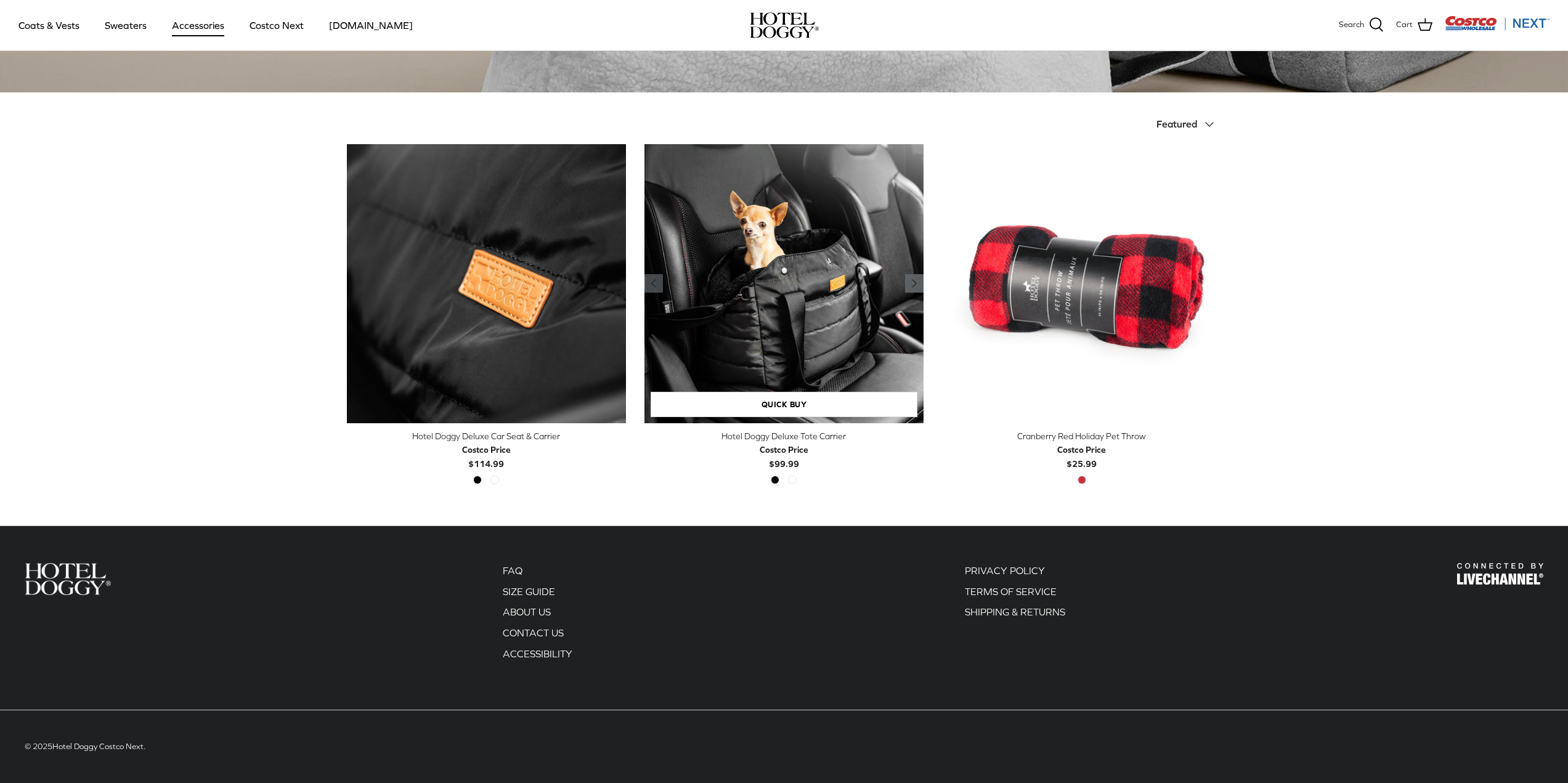
click at [909, 286] on icon "Right" at bounding box center [914, 283] width 15 height 15
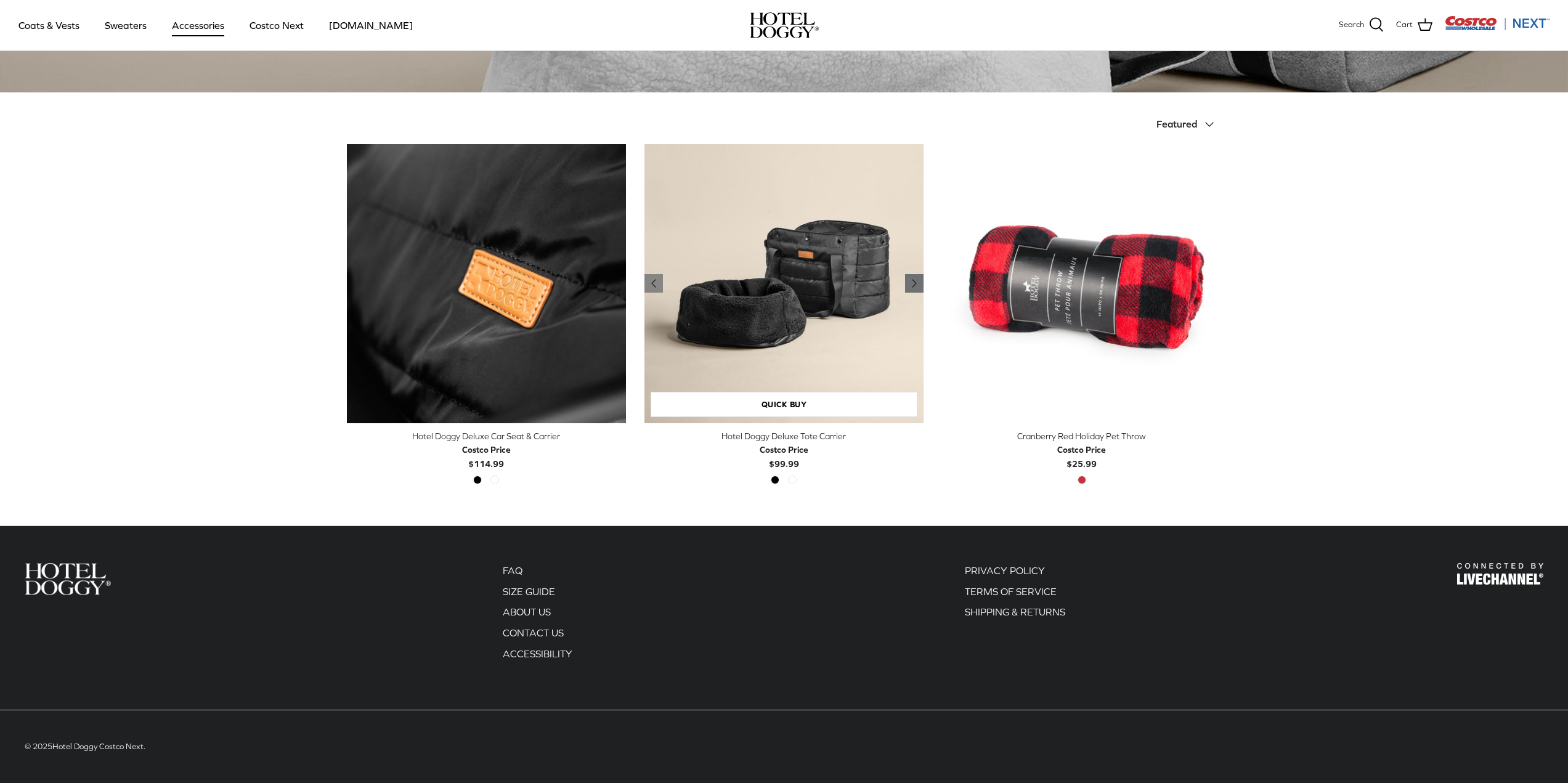
click at [911, 286] on icon "Right" at bounding box center [914, 283] width 15 height 15
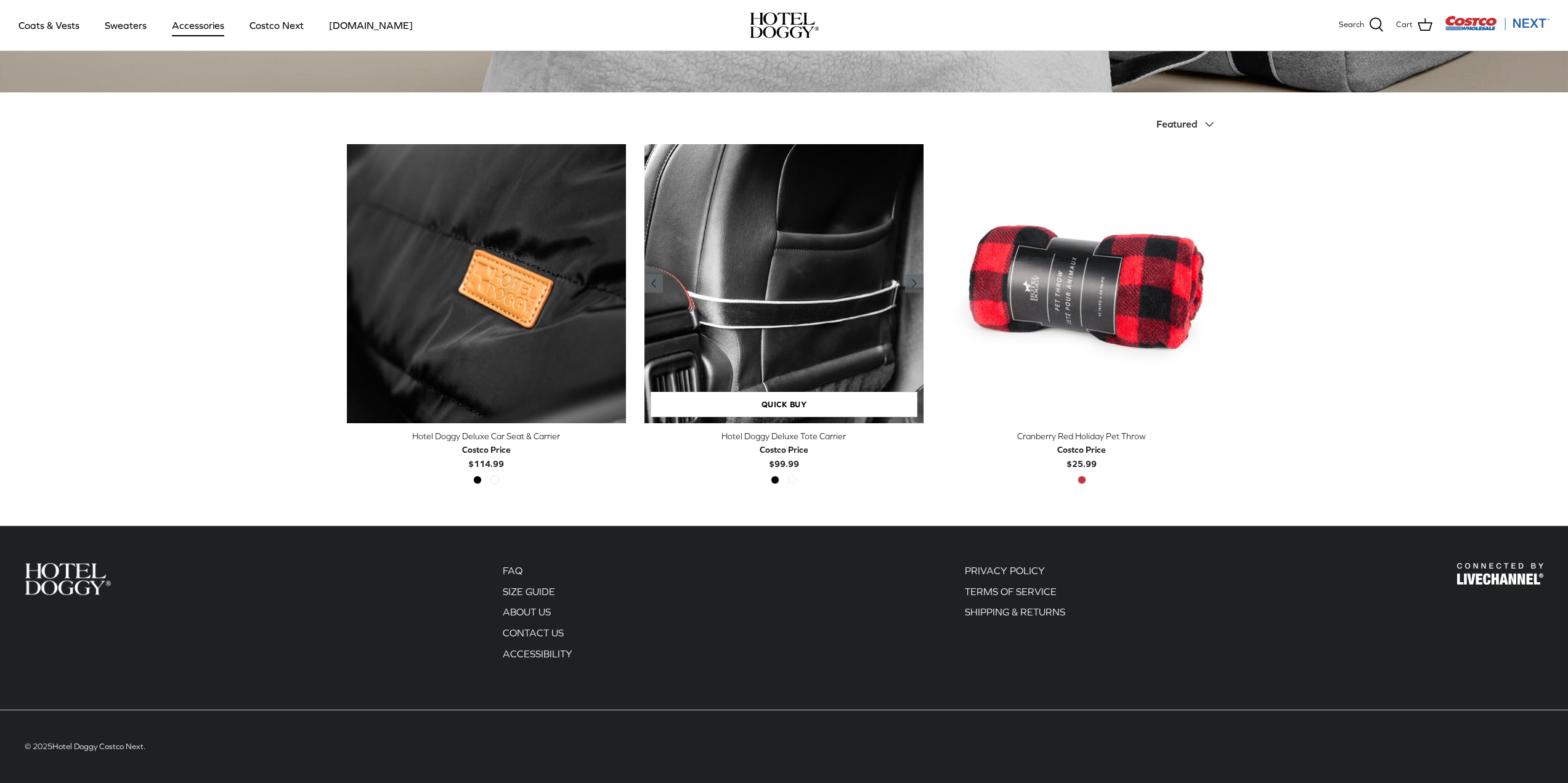
click at [659, 276] on icon "Left" at bounding box center [654, 283] width 15 height 15
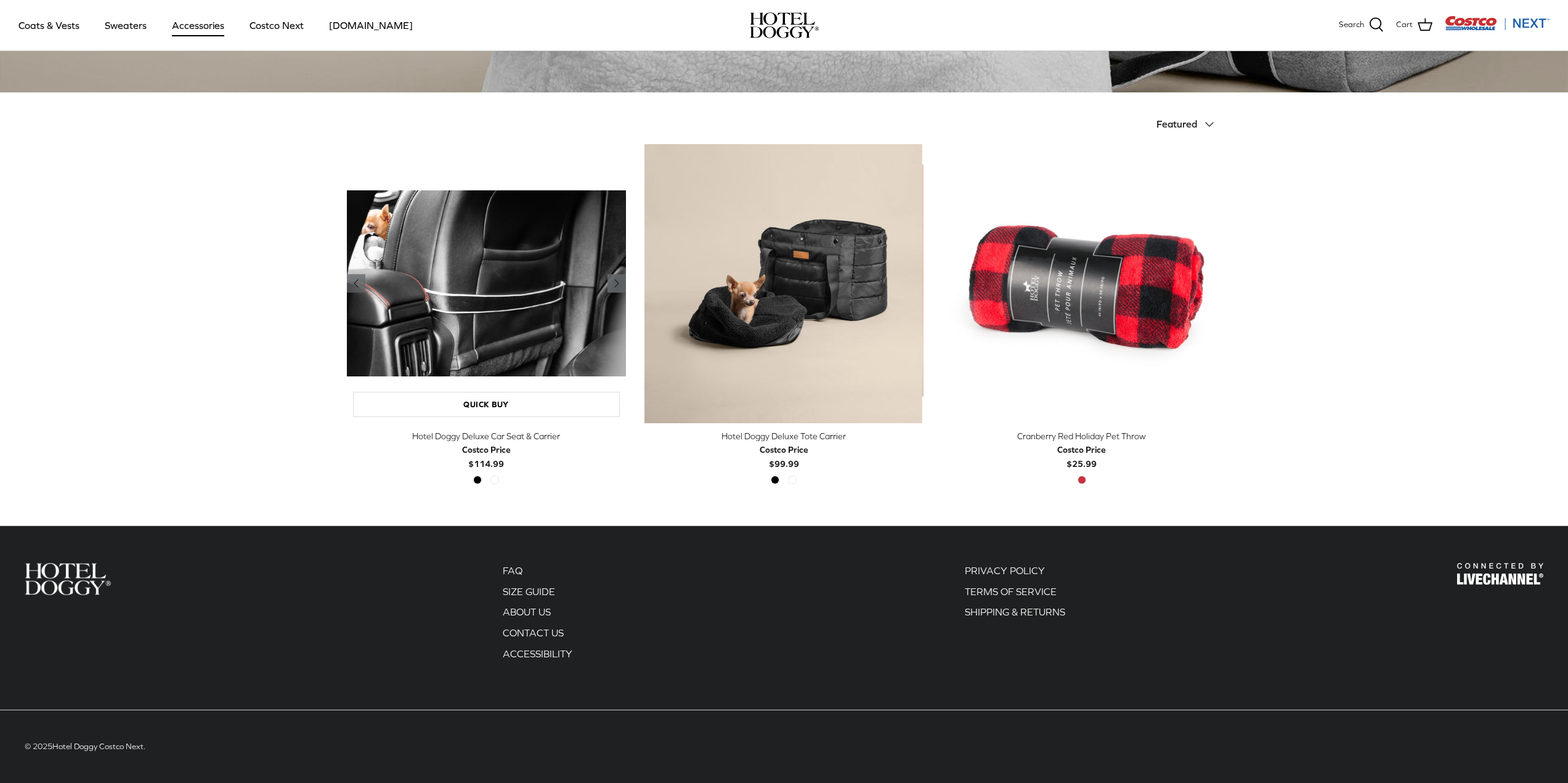
click at [620, 286] on icon "Right" at bounding box center [617, 283] width 15 height 15
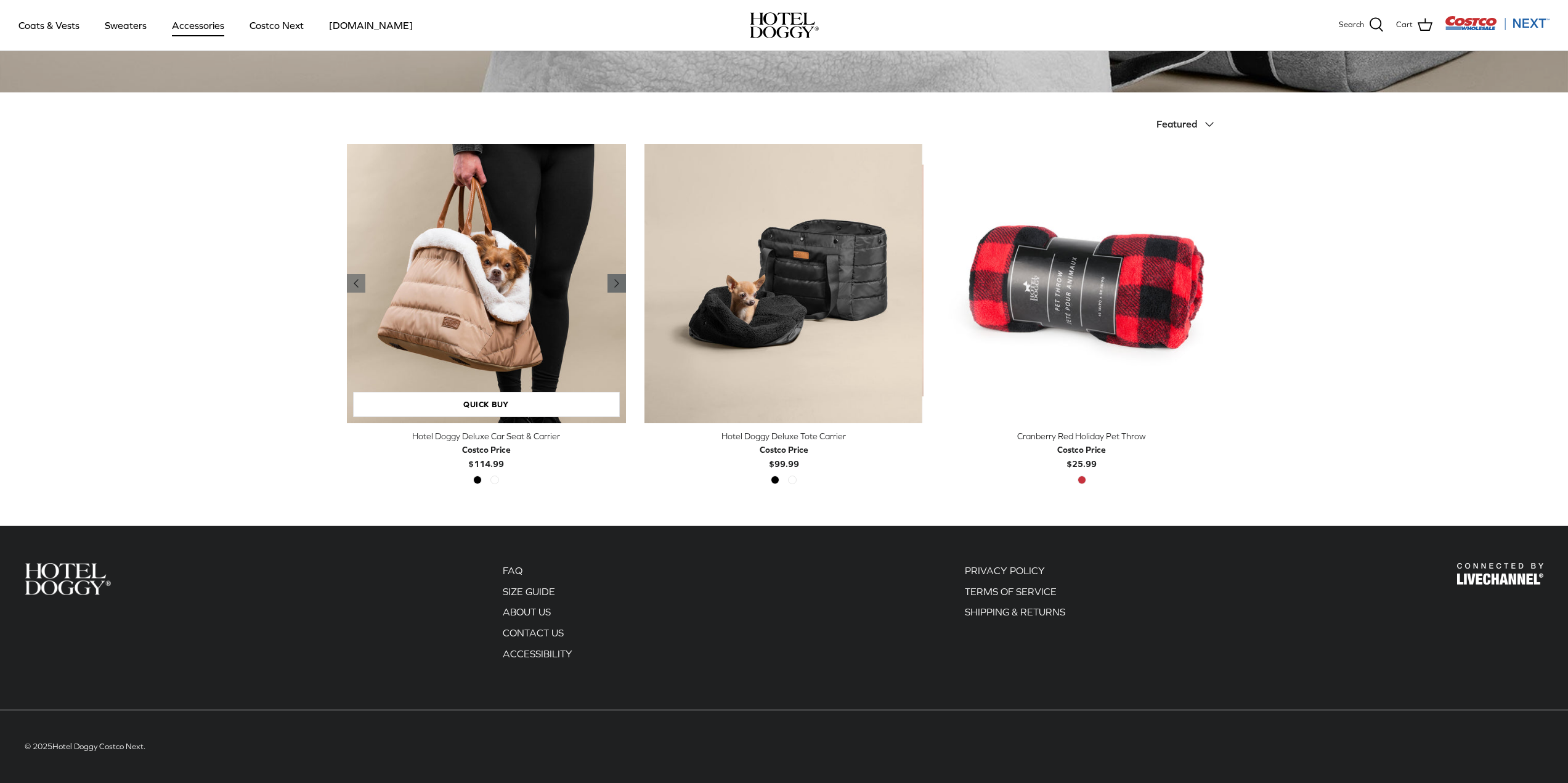
click at [620, 286] on icon "Right" at bounding box center [617, 283] width 15 height 15
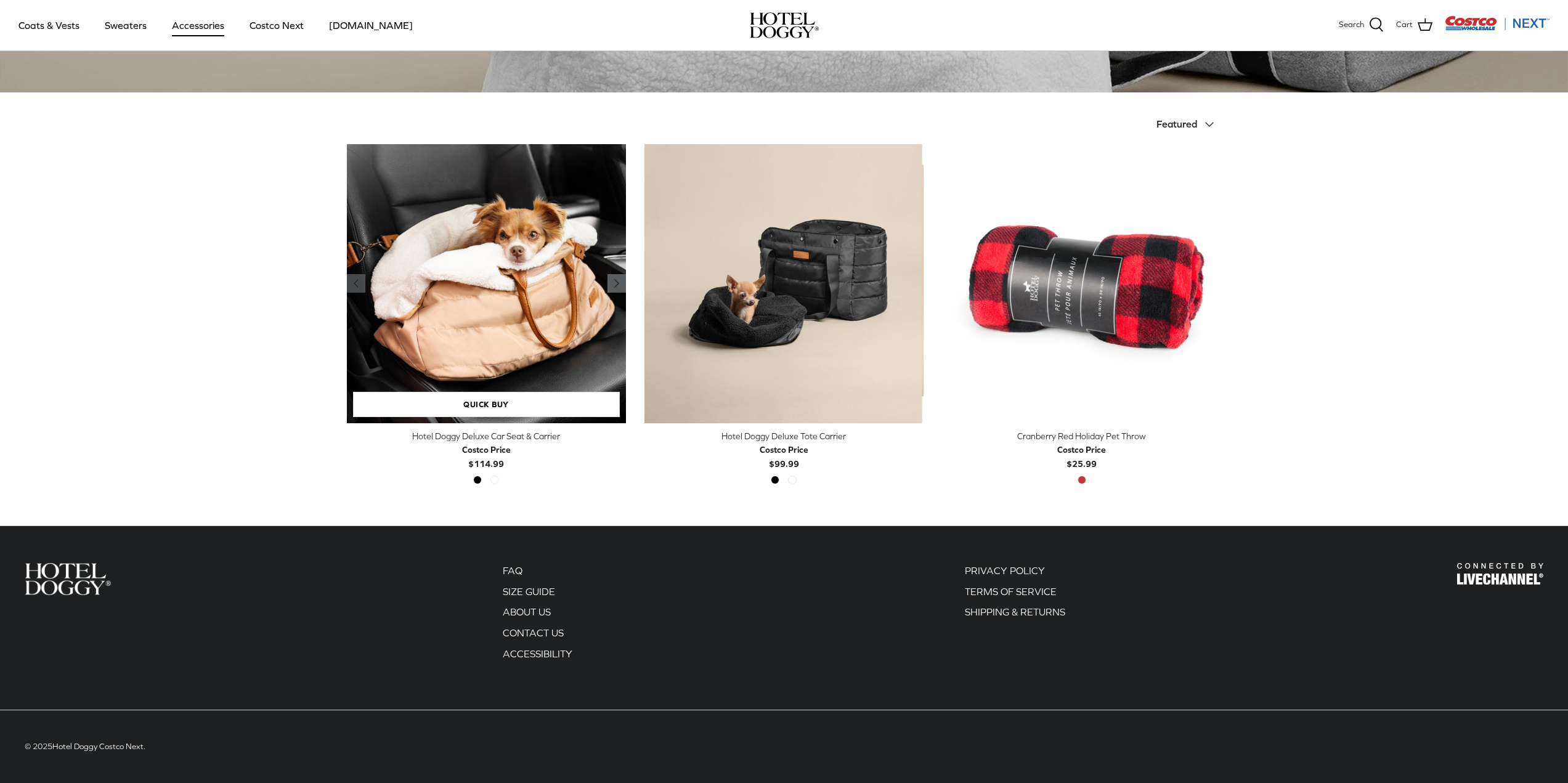
click at [620, 286] on icon "Right" at bounding box center [617, 283] width 15 height 15
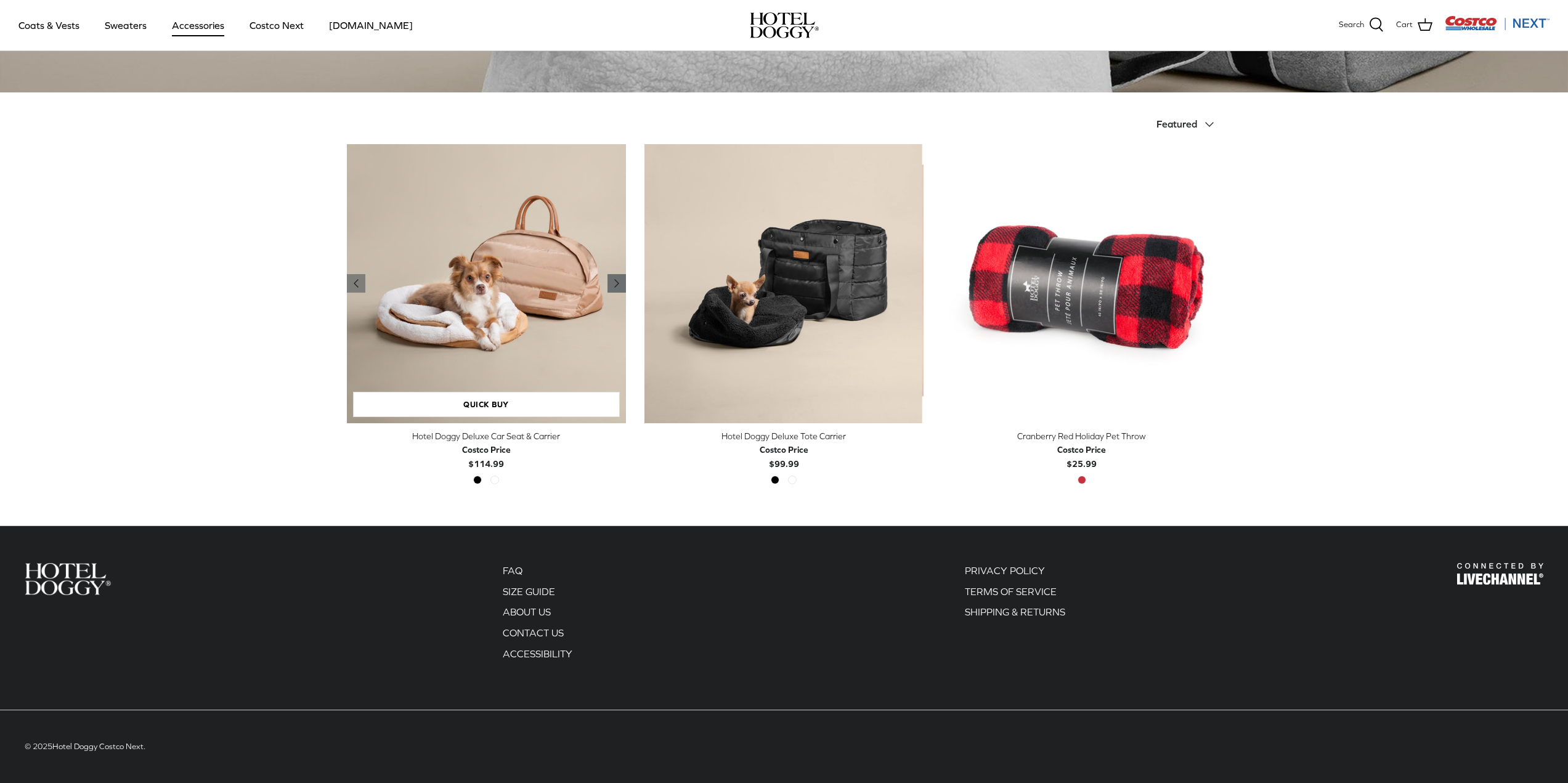
click at [619, 286] on icon "Right" at bounding box center [617, 283] width 15 height 15
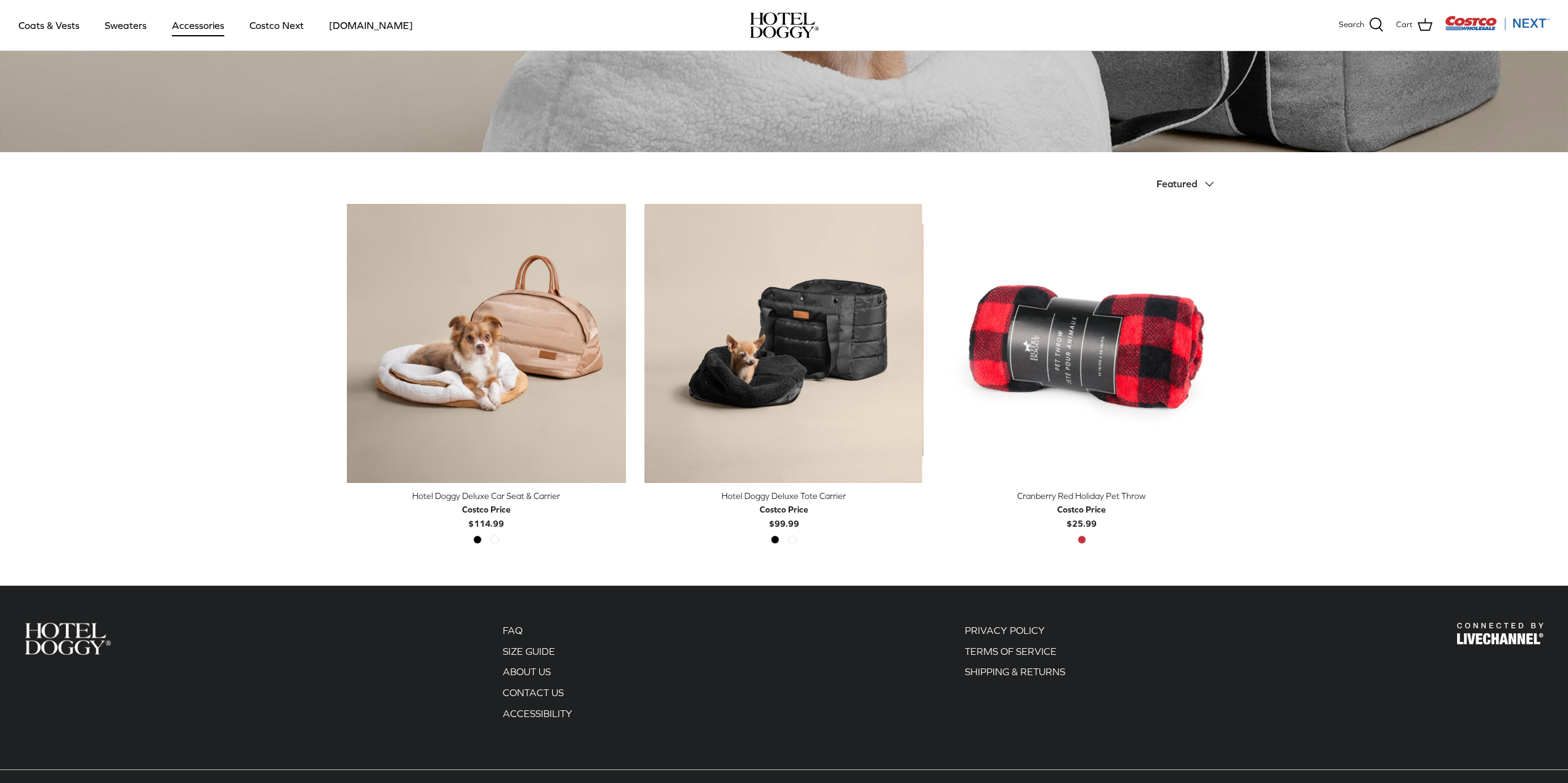
scroll to position [0, 0]
